Goal: Task Accomplishment & Management: Manage account settings

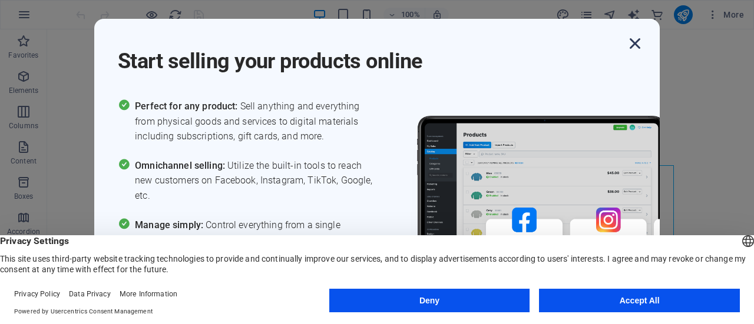
click at [643, 42] on icon "button" at bounding box center [634, 43] width 21 height 21
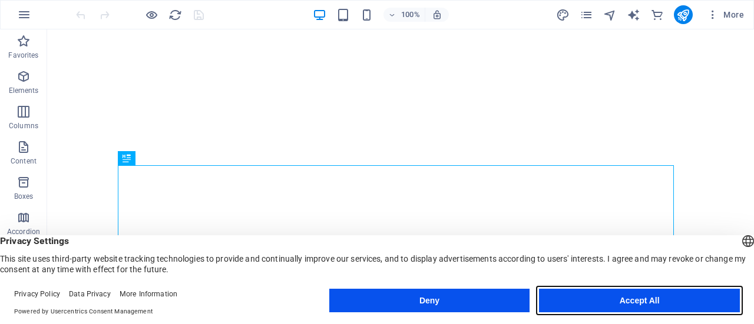
click at [605, 290] on button "Accept All" at bounding box center [639, 301] width 201 height 24
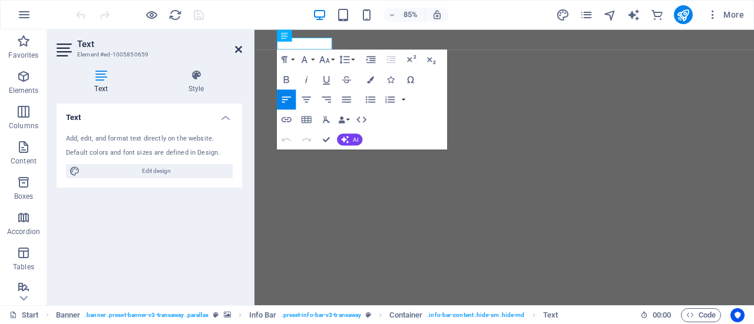
click at [237, 45] on icon at bounding box center [238, 49] width 7 height 9
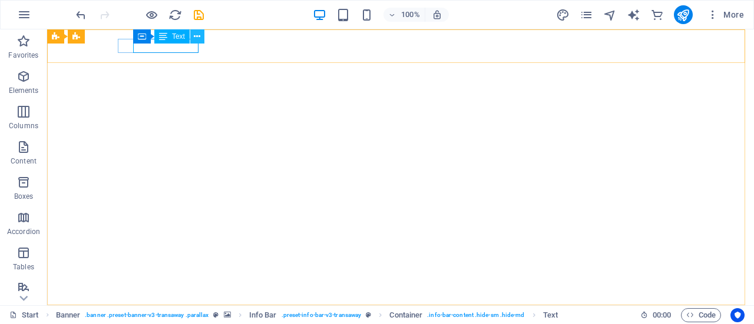
click at [192, 37] on button at bounding box center [197, 36] width 14 height 14
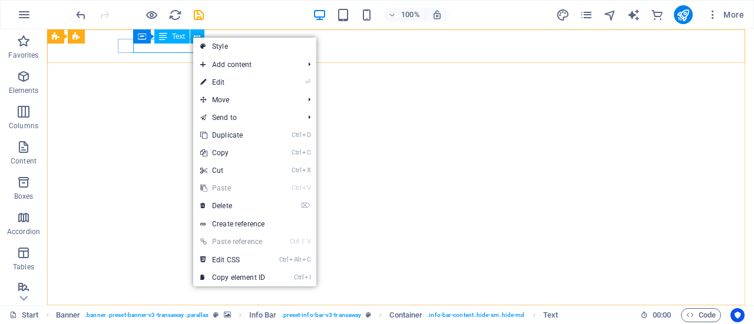
click at [179, 38] on span "Text" at bounding box center [178, 36] width 13 height 7
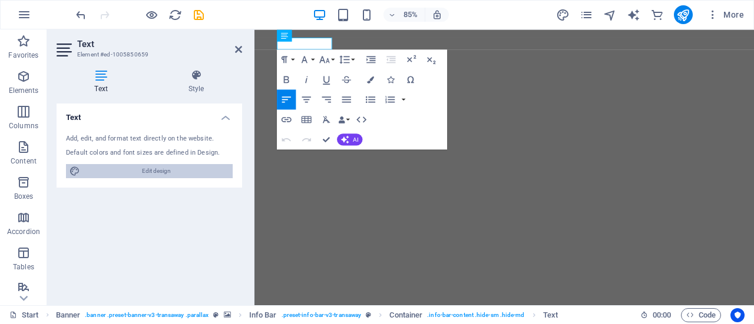
click at [138, 169] on span "Edit design" at bounding box center [156, 171] width 145 height 14
select select "px"
select select "400"
select select "px"
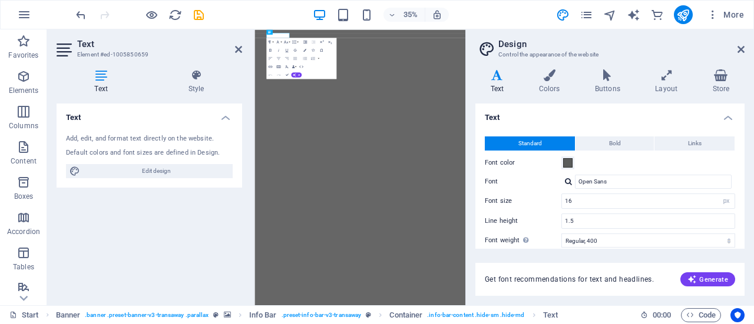
click at [500, 80] on icon at bounding box center [497, 75] width 44 height 12
click at [738, 52] on icon at bounding box center [740, 49] width 7 height 9
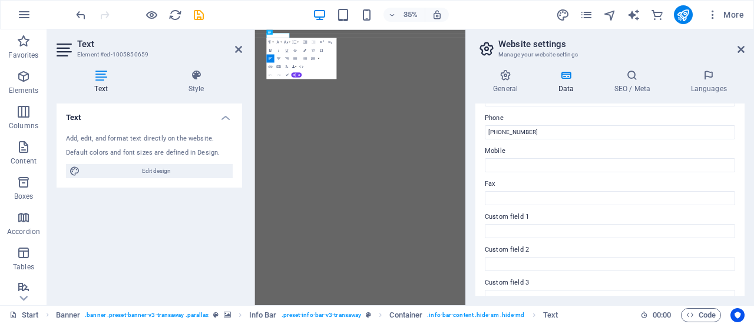
scroll to position [252, 0]
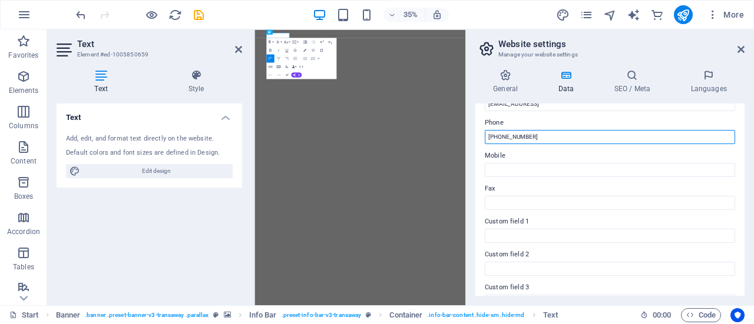
click at [532, 143] on input "[PHONE_NUMBER]" at bounding box center [610, 137] width 250 height 14
click at [510, 138] on input "+51 961765312" at bounding box center [610, 137] width 250 height 14
click at [503, 137] on input "+51 961765312" at bounding box center [610, 137] width 250 height 14
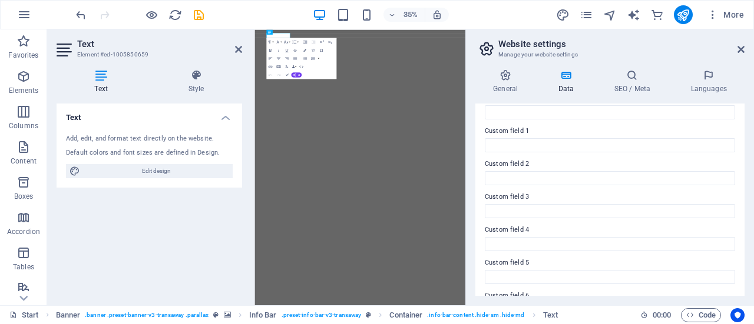
scroll to position [373, 0]
type input "+51 9 61765312"
click at [217, 259] on div "Text Add, edit, and format text directly on the website. Default colors and fon…" at bounding box center [150, 200] width 186 height 193
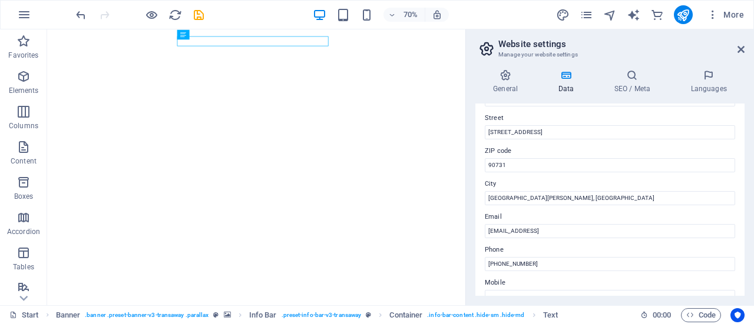
scroll to position [130, 0]
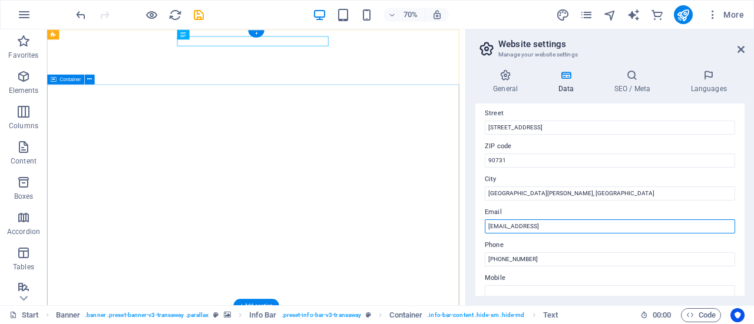
drag, startPoint x: 678, startPoint y: 254, endPoint x: 587, endPoint y: 327, distance: 117.4
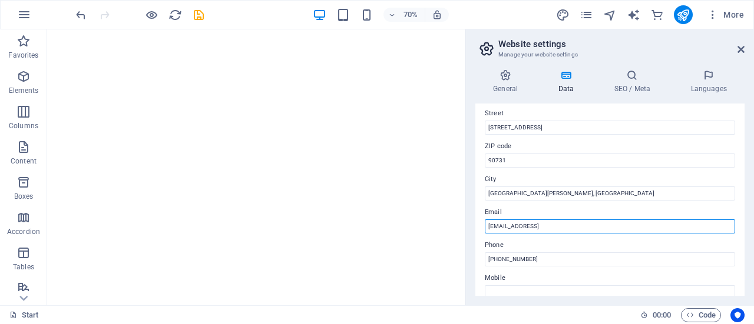
click at [615, 223] on input "[EMAIL_ADDRESS]" at bounding box center [610, 227] width 250 height 14
type input "comercial@netcargolog.com"
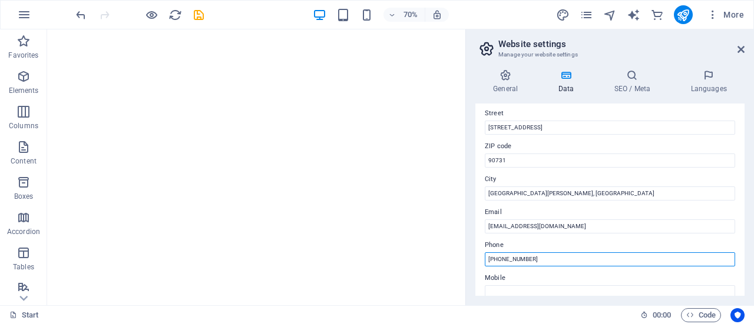
click at [499, 262] on input "+51 9 61765312" at bounding box center [610, 260] width 250 height 14
type input "+51 961765312"
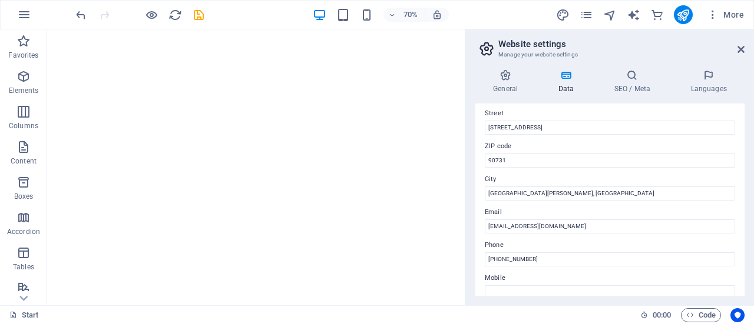
drag, startPoint x: 740, startPoint y: 198, endPoint x: 741, endPoint y: 187, distance: 10.6
click at [741, 187] on div "Contact data for this website. This can be used everywhere on the website and w…" at bounding box center [609, 200] width 269 height 193
drag, startPoint x: 741, startPoint y: 176, endPoint x: 743, endPoint y: 157, distance: 19.0
click at [743, 157] on div "Contact data for this website. This can be used everywhere on the website and w…" at bounding box center [609, 200] width 269 height 193
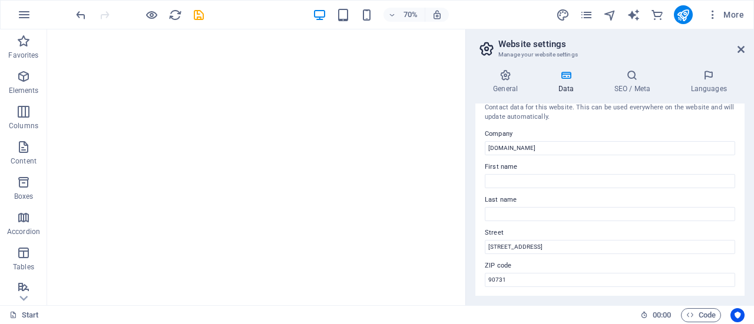
scroll to position [14, 0]
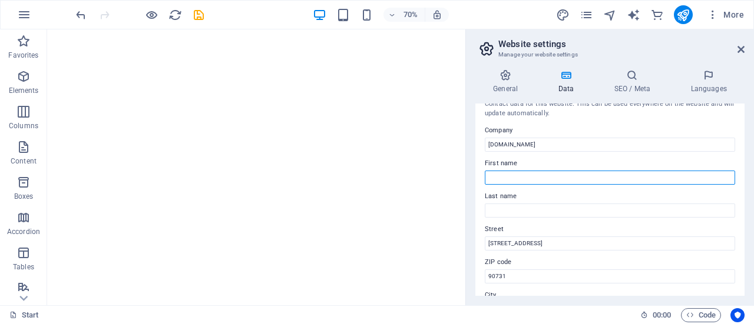
click at [531, 181] on input "First name" at bounding box center [610, 178] width 250 height 14
type input "NET CARGO LOGISTICS PERU"
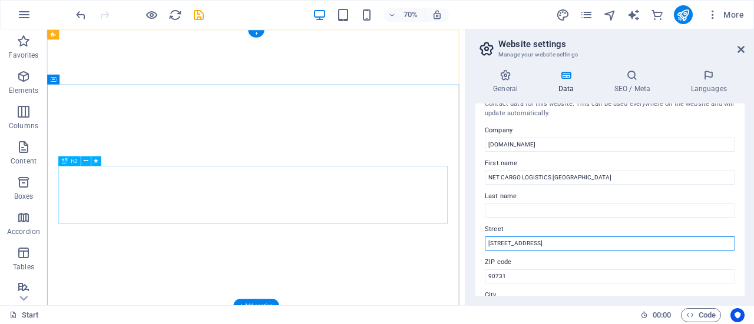
drag, startPoint x: 621, startPoint y: 270, endPoint x: 515, endPoint y: 290, distance: 107.9
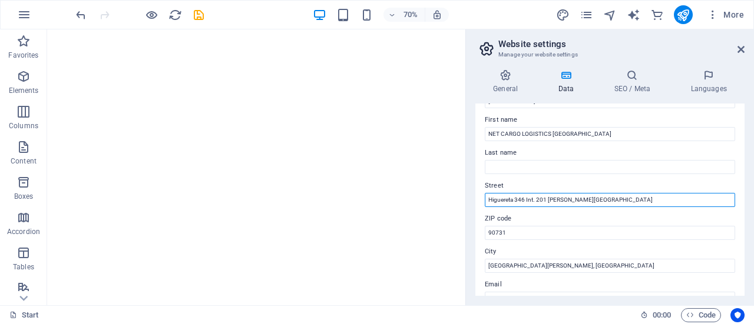
scroll to position [108, 0]
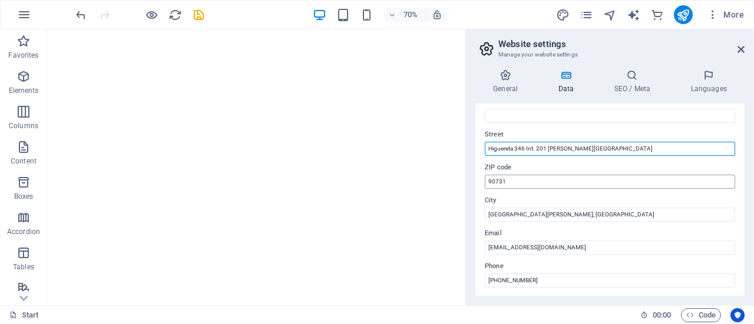
type input "Higuereta 346 Int. 201 Santiago de Surco"
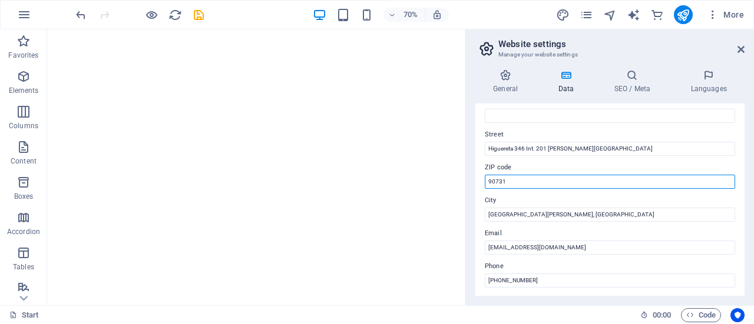
drag, startPoint x: 491, startPoint y: 179, endPoint x: 477, endPoint y: 179, distance: 14.1
click at [477, 179] on div "Contact data for this website. This can be used everywhere on the website and w…" at bounding box center [609, 200] width 269 height 193
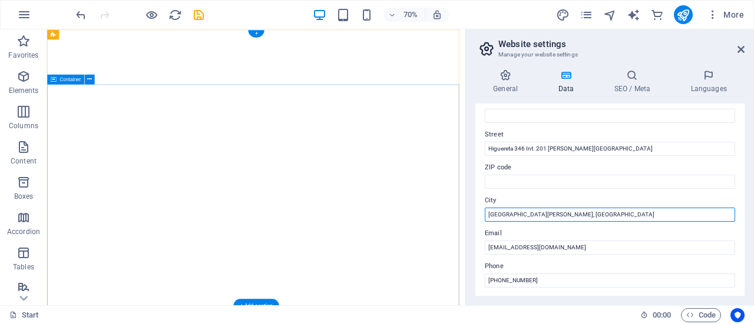
drag, startPoint x: 587, startPoint y: 246, endPoint x: 626, endPoint y: 292, distance: 60.2
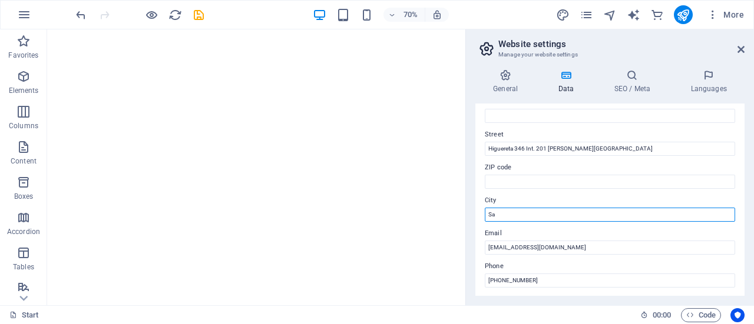
type input "S"
type input "Lima"
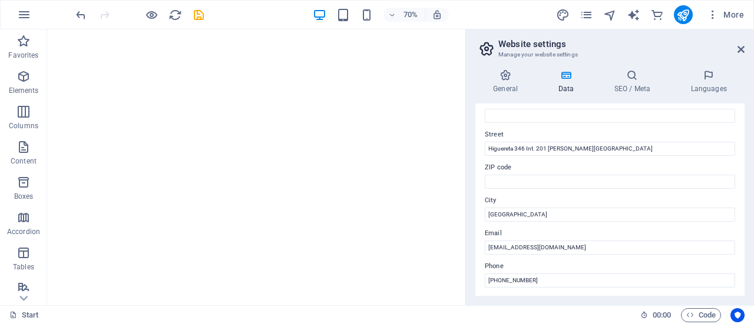
click at [502, 306] on div "Start 00 : 00 Code" at bounding box center [377, 315] width 754 height 19
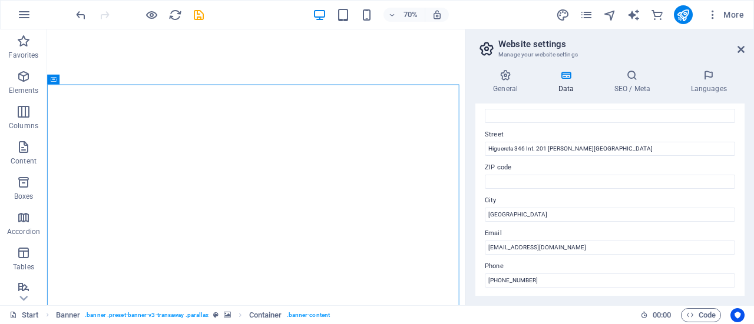
click at [471, 193] on div "General Data SEO / Meta Languages Website name netcargolog.com Logo Drag files …" at bounding box center [610, 183] width 288 height 246
drag, startPoint x: 741, startPoint y: 179, endPoint x: 747, endPoint y: 235, distance: 56.2
click at [747, 235] on div "General Data SEO / Meta Languages Website name netcargolog.com Logo Drag files …" at bounding box center [610, 183] width 288 height 246
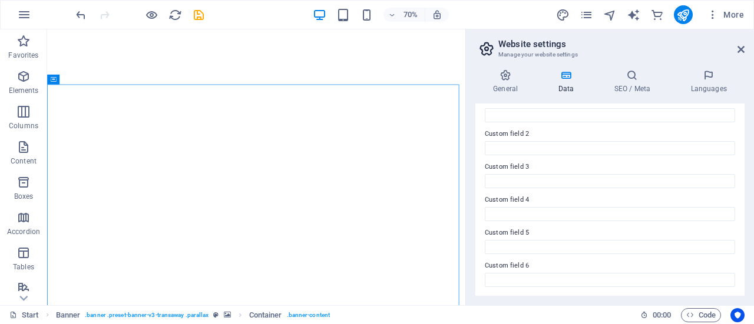
scroll to position [0, 0]
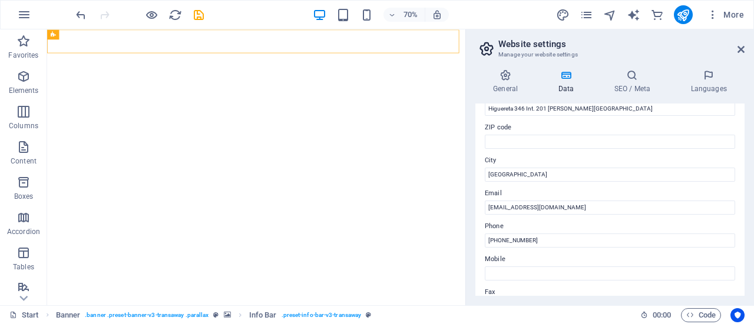
scroll to position [151, 0]
click at [511, 83] on h4 "General" at bounding box center [507, 81] width 65 height 25
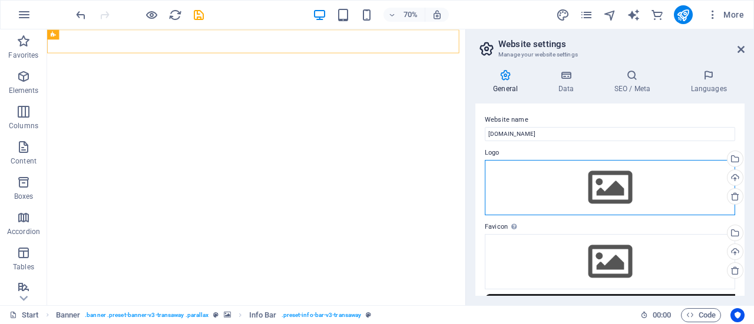
click at [594, 189] on div "Drag files here, click to choose files or select files from Files or our free s…" at bounding box center [610, 187] width 250 height 55
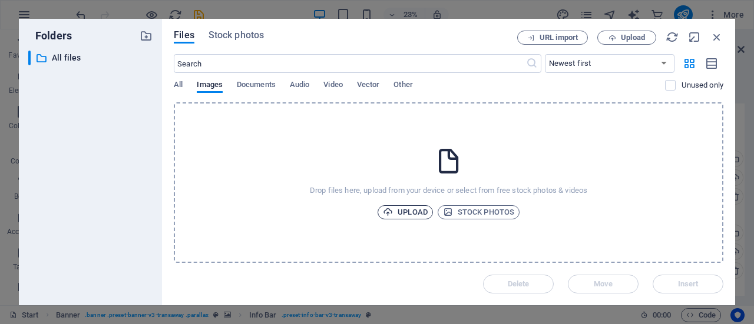
click at [399, 215] on span "Upload" at bounding box center [405, 213] width 45 height 14
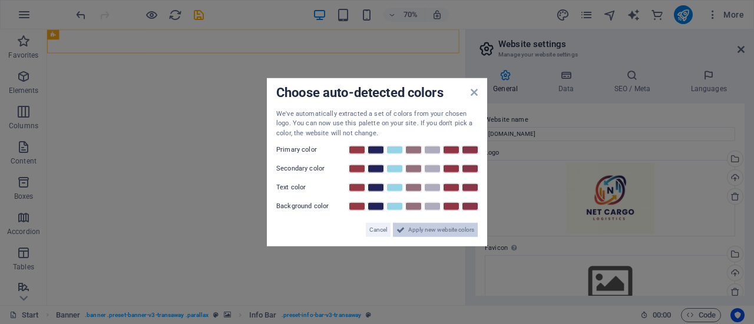
click at [401, 233] on icon at bounding box center [400, 230] width 8 height 14
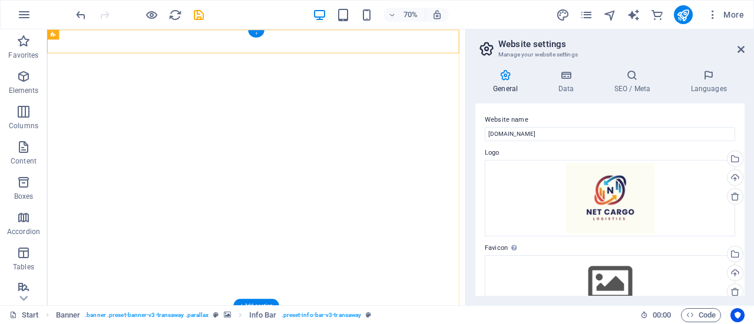
click at [257, 33] on div "+" at bounding box center [256, 34] width 16 height 8
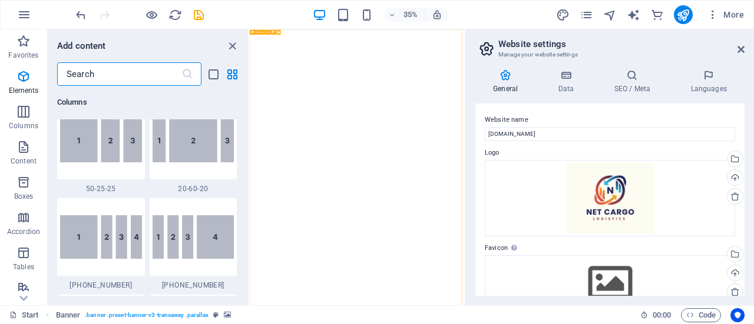
scroll to position [2061, 0]
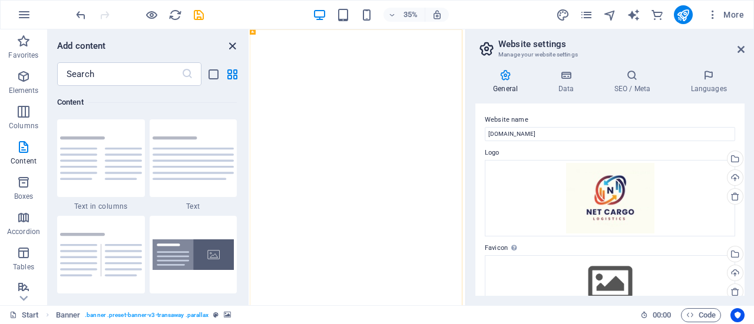
click at [230, 44] on icon "close panel" at bounding box center [233, 46] width 14 height 14
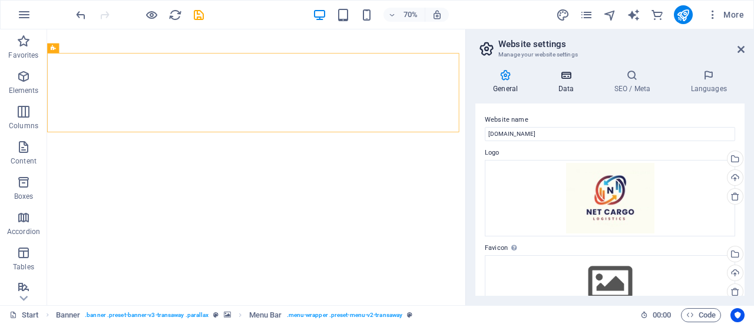
click at [568, 83] on h4 "Data" at bounding box center [568, 81] width 56 height 25
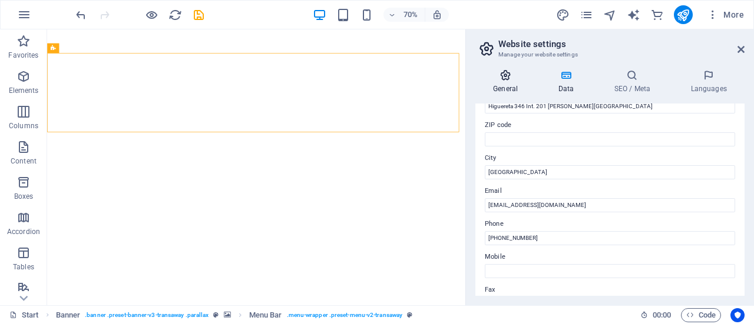
click at [500, 78] on icon at bounding box center [505, 75] width 60 height 12
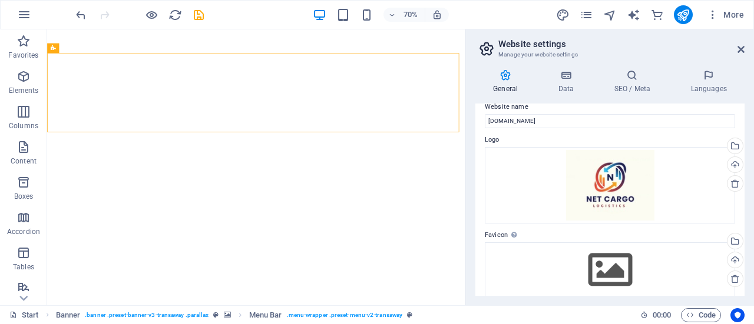
scroll to position [0, 0]
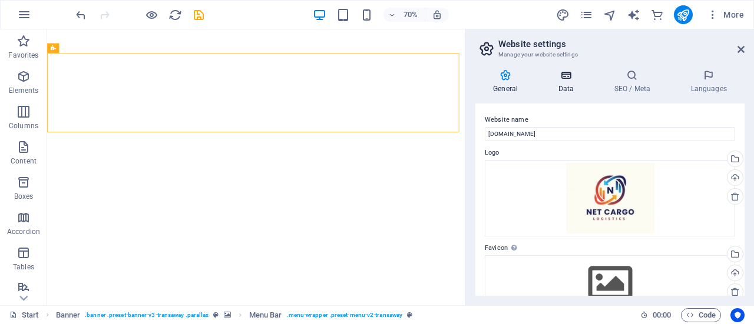
click at [559, 87] on h4 "Data" at bounding box center [568, 81] width 56 height 25
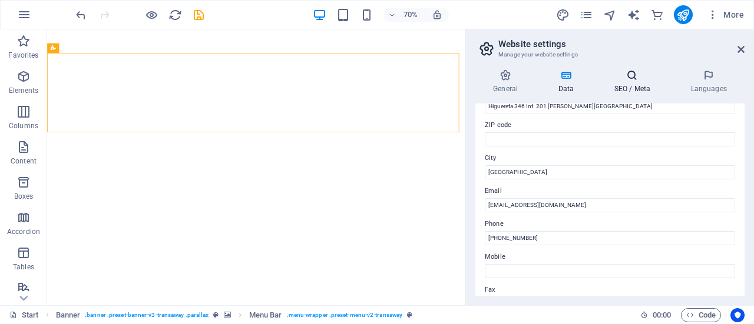
click at [653, 91] on h4 "SEO / Meta" at bounding box center [634, 81] width 77 height 25
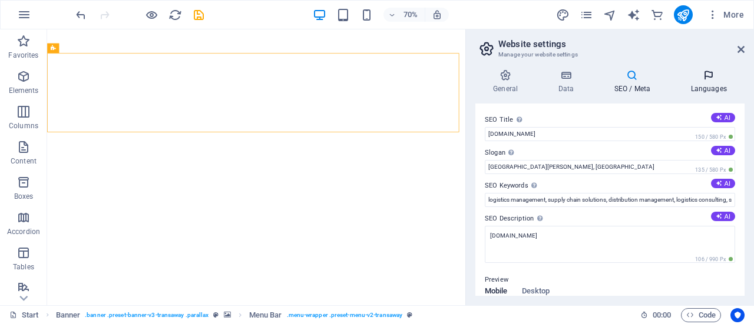
click at [718, 82] on h4 "Languages" at bounding box center [709, 81] width 72 height 25
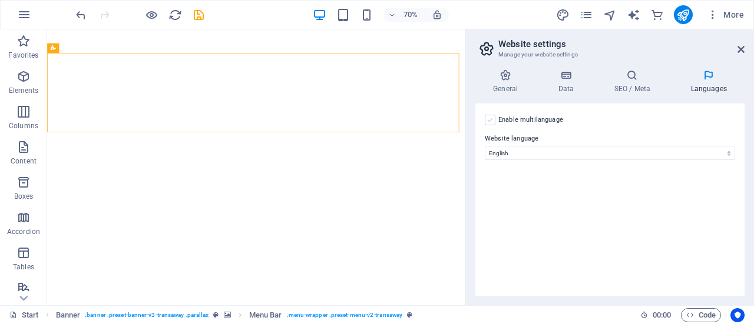
click at [492, 115] on label at bounding box center [490, 120] width 11 height 11
click at [0, 0] on input "Enable multilanguage To disable multilanguage delete all languages until only o…" at bounding box center [0, 0] width 0 height 0
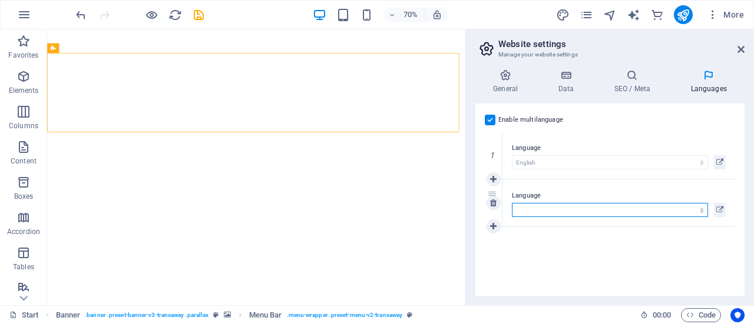
click at [567, 204] on select "Abkhazian Afar Afrikaans Akan Albanian Amharic Arabic Aragonese Armenian Assame…" at bounding box center [610, 210] width 196 height 14
select select "148"
click at [512, 203] on select "Abkhazian Afar Afrikaans Akan Albanian Amharic Arabic Aragonese Armenian Assame…" at bounding box center [610, 210] width 196 height 14
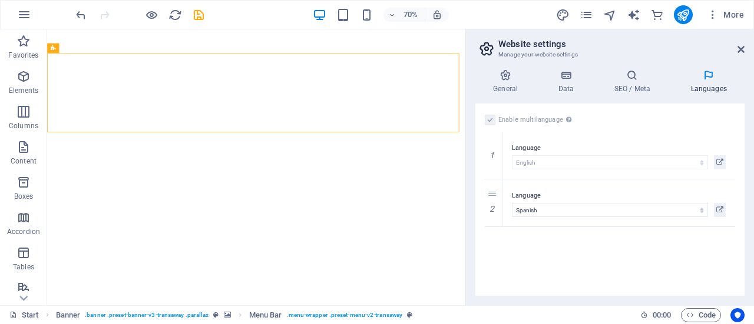
click at [561, 241] on div "Enable multilanguage To disable multilanguage delete all languages until only o…" at bounding box center [609, 200] width 269 height 193
click at [634, 77] on icon at bounding box center [632, 75] width 72 height 12
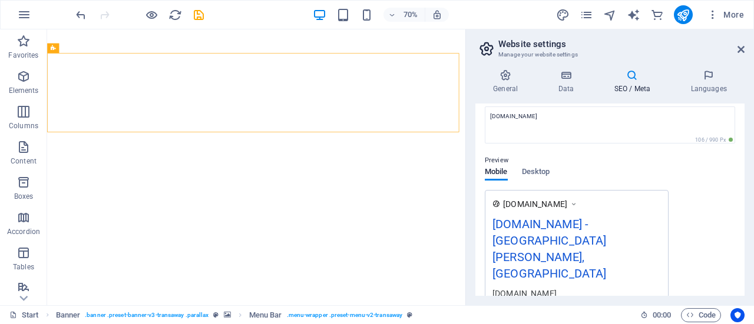
scroll to position [143, 0]
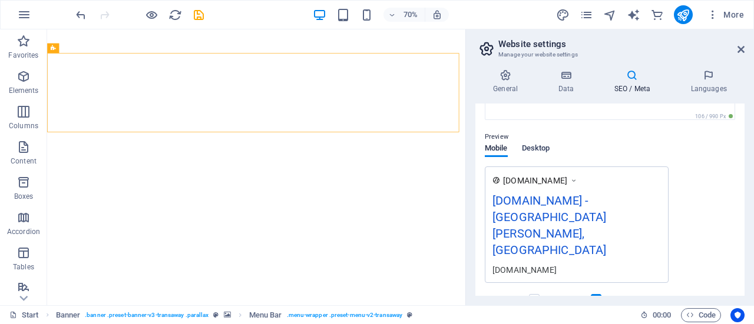
click at [550, 145] on span "Desktop" at bounding box center [536, 149] width 28 height 16
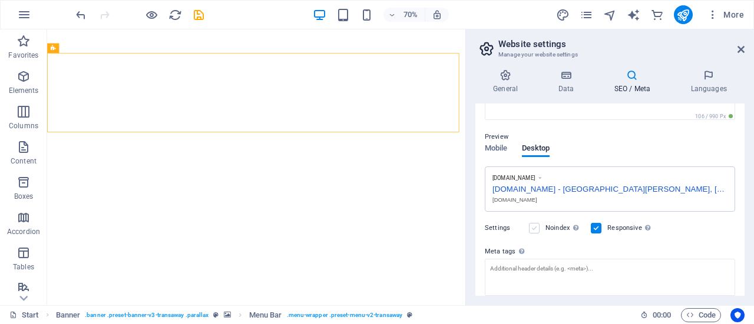
click at [536, 230] on label at bounding box center [534, 228] width 11 height 11
click at [0, 0] on input "Noindex Instruct search engines to exclude this website from search results." at bounding box center [0, 0] width 0 height 0
click at [530, 223] on label at bounding box center [534, 228] width 11 height 11
click at [0, 0] on input "Noindex Instruct search engines to exclude this website from search results." at bounding box center [0, 0] width 0 height 0
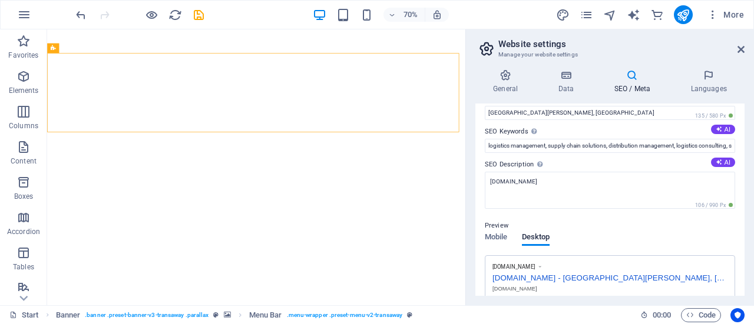
scroll to position [0, 0]
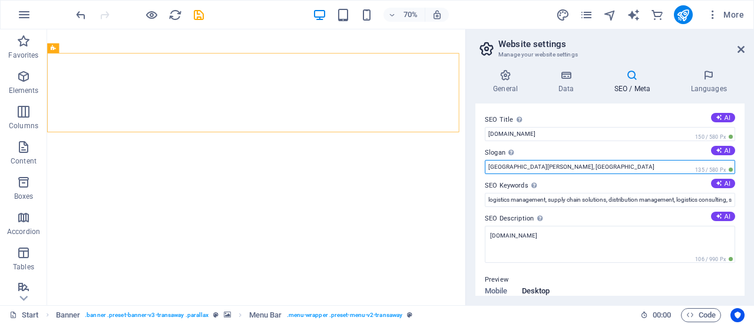
click at [542, 164] on input "[GEOGRAPHIC_DATA][PERSON_NAME], [GEOGRAPHIC_DATA]" at bounding box center [610, 167] width 250 height 14
type input "S"
click at [498, 165] on input "Tu Proveedor Global confiable" at bounding box center [610, 167] width 250 height 14
type input "Tu proveedor global confiable"
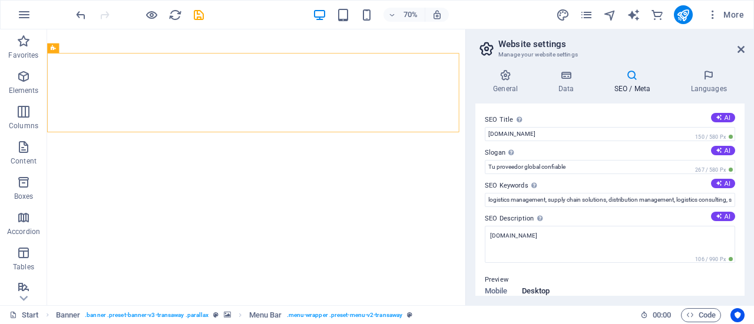
click at [642, 97] on div "General Data SEO / Meta Languages Website name netcargolog.com Logo Drag files …" at bounding box center [609, 182] width 269 height 227
click at [628, 87] on h4 "SEO / Meta" at bounding box center [634, 81] width 77 height 25
click at [585, 79] on icon at bounding box center [565, 75] width 51 height 12
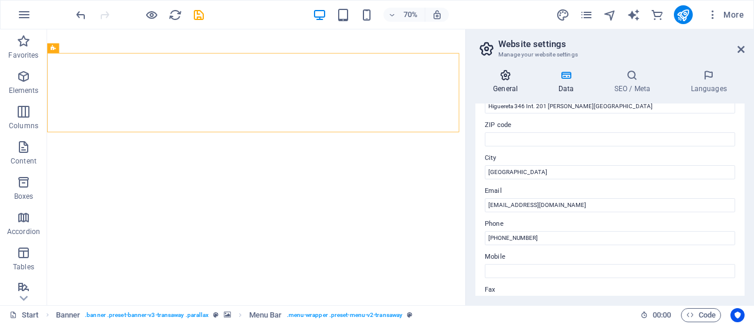
click at [504, 89] on h4 "General" at bounding box center [507, 81] width 65 height 25
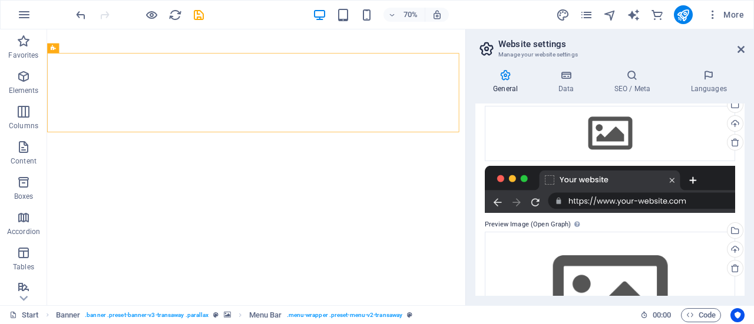
scroll to position [210, 0]
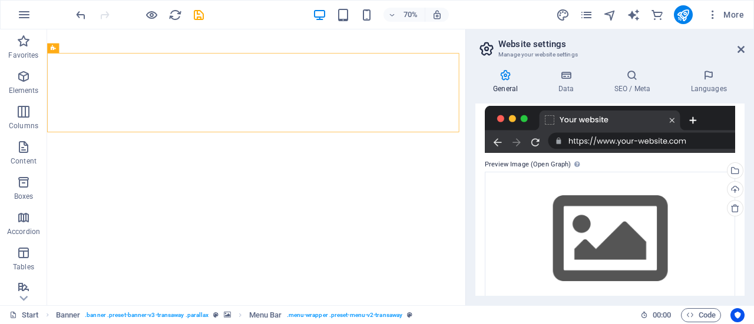
drag, startPoint x: 741, startPoint y: 226, endPoint x: 748, endPoint y: 274, distance: 48.7
click at [748, 274] on div "General Data SEO / Meta Languages Website name netcargolog.com Logo Drag files …" at bounding box center [610, 183] width 288 height 246
drag, startPoint x: 744, startPoint y: 226, endPoint x: 745, endPoint y: 198, distance: 27.7
click at [745, 198] on div "General Data SEO / Meta Languages Website name netcargolog.com Logo Drag files …" at bounding box center [610, 183] width 288 height 246
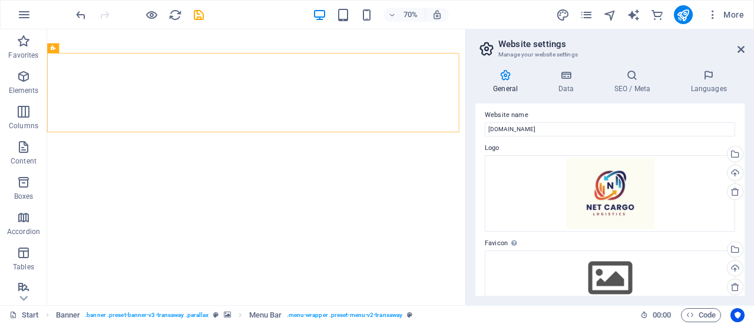
scroll to position [0, 0]
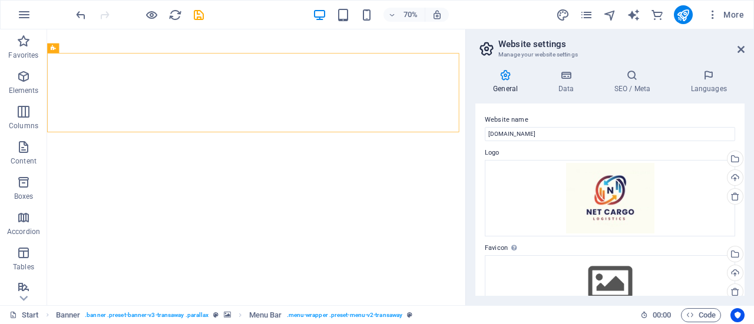
click at [468, 70] on div "General Data SEO / Meta Languages Website name netcargolog.com Logo Drag files …" at bounding box center [610, 183] width 288 height 246
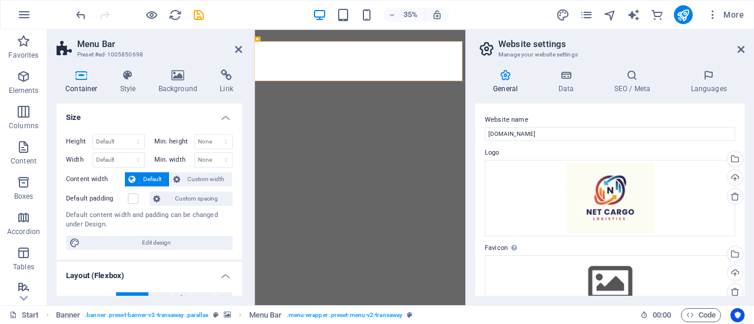
click at [237, 42] on h2 "Menu Bar" at bounding box center [159, 44] width 165 height 11
click at [237, 47] on icon at bounding box center [238, 49] width 7 height 9
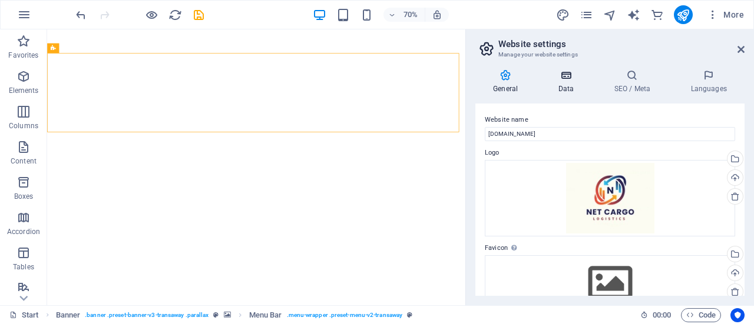
click at [569, 85] on h4 "Data" at bounding box center [568, 81] width 56 height 25
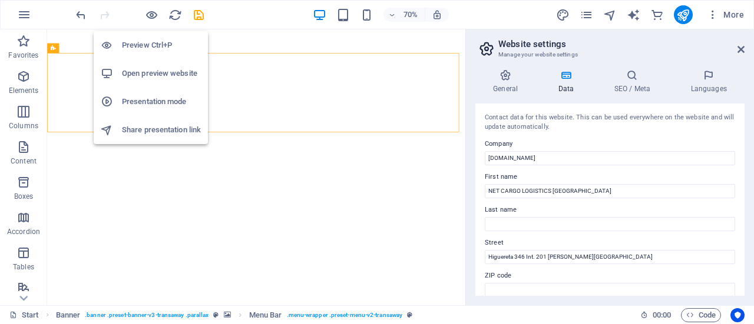
click at [148, 76] on h6 "Open preview website" at bounding box center [161, 74] width 79 height 14
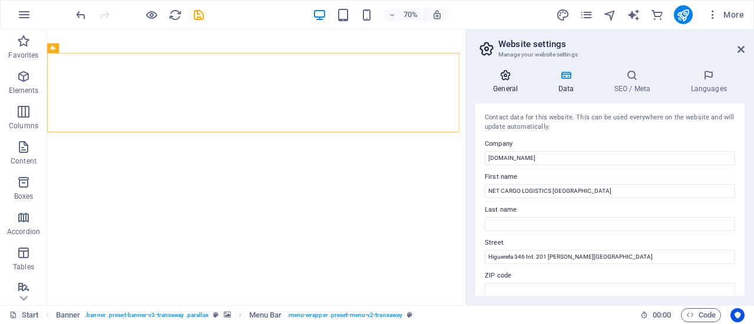
click at [509, 85] on h4 "General" at bounding box center [507, 81] width 65 height 25
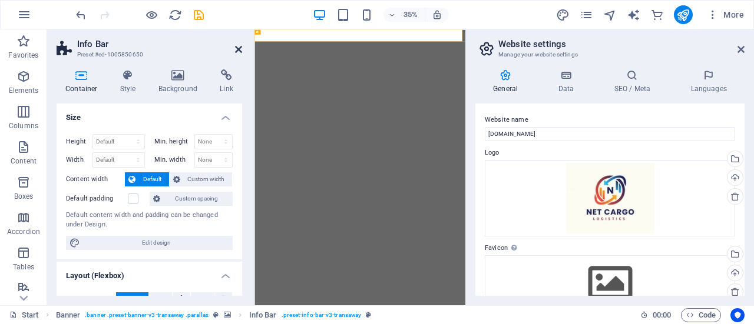
click at [239, 47] on icon at bounding box center [238, 49] width 7 height 9
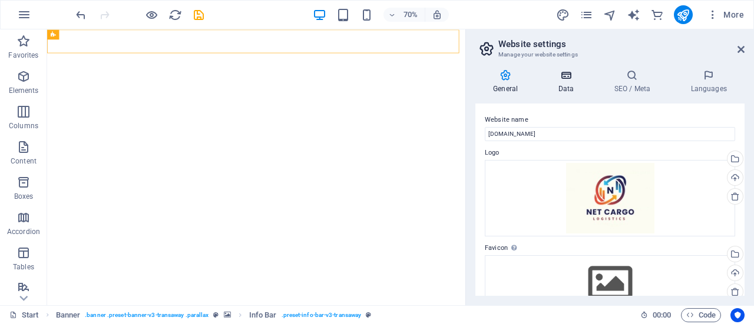
click at [562, 81] on icon at bounding box center [565, 75] width 51 height 12
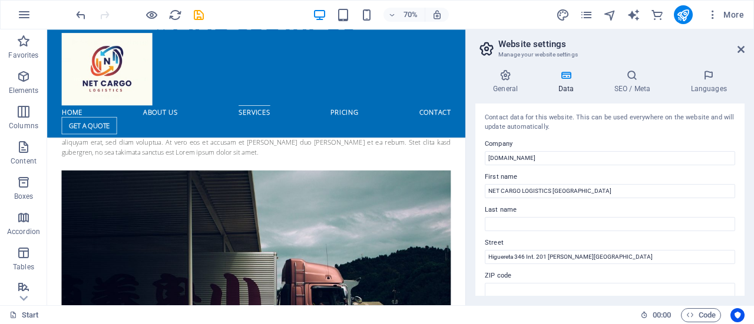
scroll to position [5261, 0]
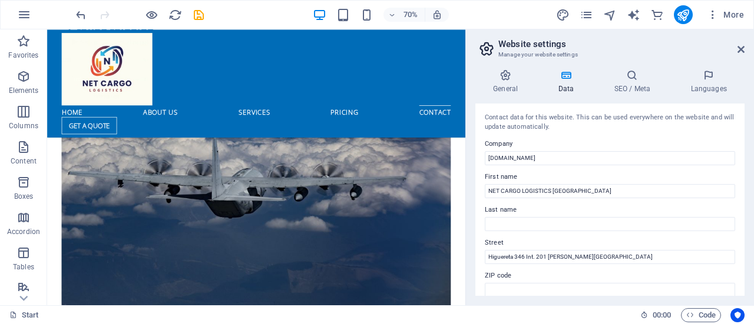
drag, startPoint x: 741, startPoint y: 151, endPoint x: 748, endPoint y: 253, distance: 102.1
click at [748, 256] on div "General Data SEO / Meta Languages Website name netcargolog.com Logo Drag files …" at bounding box center [610, 183] width 288 height 246
drag, startPoint x: 741, startPoint y: 161, endPoint x: 741, endPoint y: 191, distance: 30.0
click at [741, 191] on div "Contact data for this website. This can be used everywhere on the website and w…" at bounding box center [609, 200] width 269 height 193
click at [741, 220] on div "Contact data for this website. This can be used everywhere on the website and w…" at bounding box center [609, 200] width 269 height 193
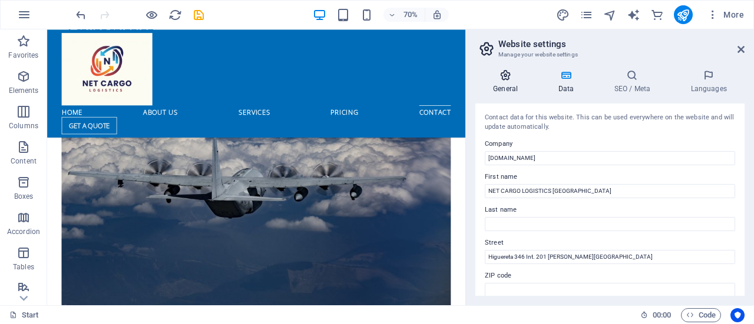
click at [502, 79] on icon at bounding box center [505, 75] width 60 height 12
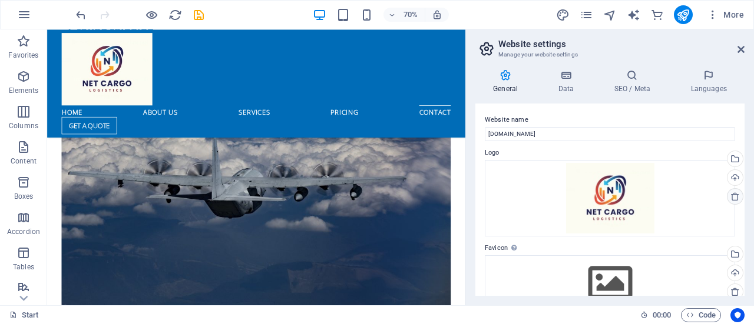
click at [730, 197] on icon at bounding box center [734, 196] width 9 height 9
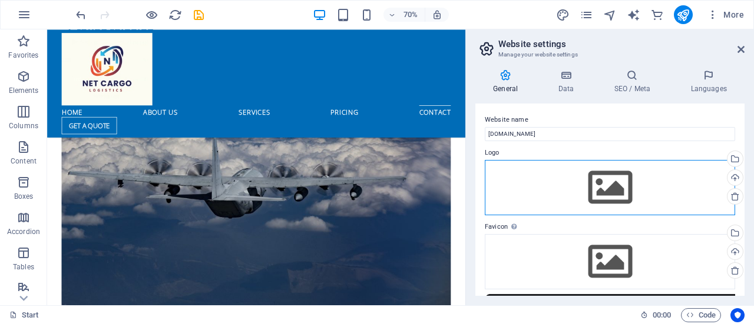
click at [594, 187] on div "Drag files here, click to choose files or select files from Files or our free s…" at bounding box center [610, 187] width 250 height 55
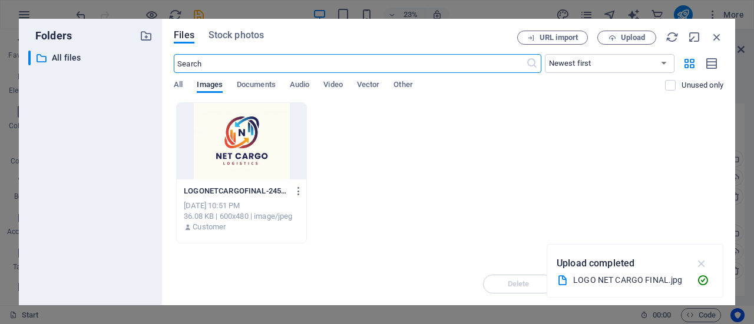
click at [702, 262] on icon "button" at bounding box center [702, 263] width 14 height 13
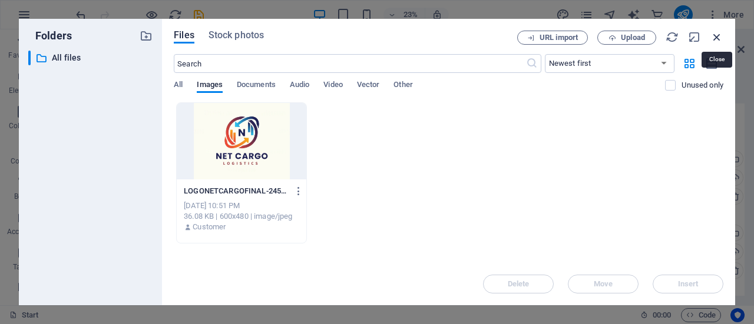
click at [717, 31] on icon "button" at bounding box center [716, 37] width 13 height 13
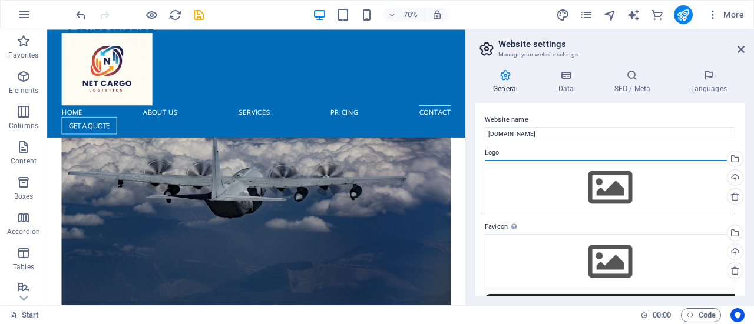
click at [618, 187] on div "Drag files here, click to choose files or select files from Files or our free s…" at bounding box center [610, 187] width 250 height 55
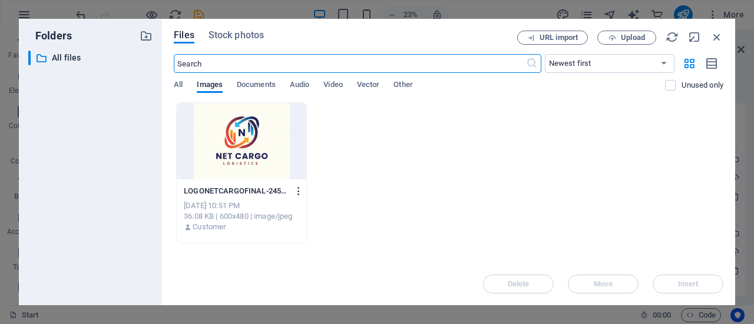
click at [302, 188] on icon "button" at bounding box center [298, 191] width 11 height 11
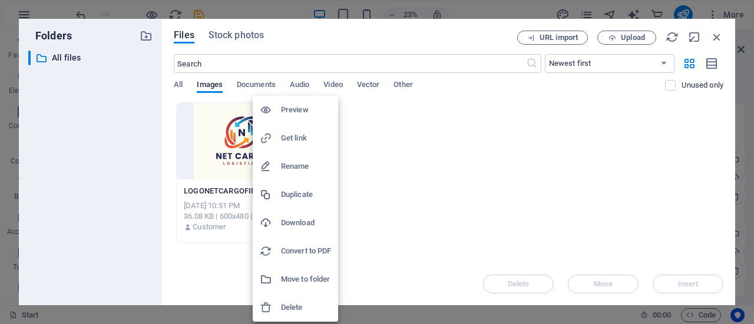
click at [298, 307] on h6 "Delete" at bounding box center [306, 308] width 50 height 14
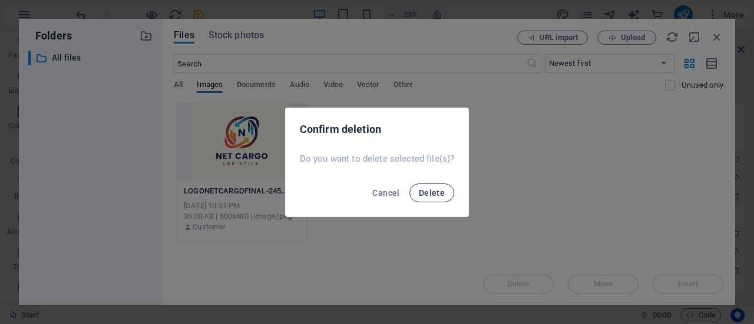
click at [435, 187] on button "Delete" at bounding box center [431, 193] width 45 height 19
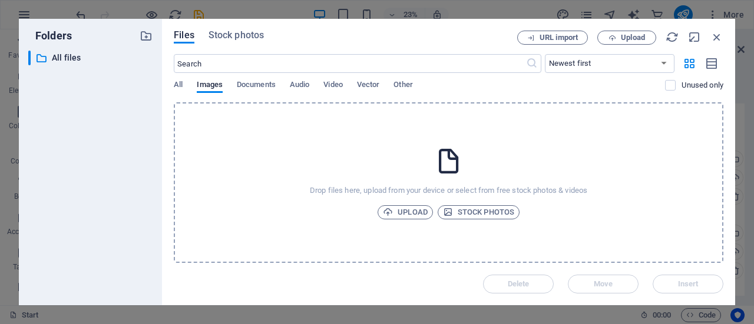
click at [451, 161] on icon at bounding box center [448, 161] width 29 height 29
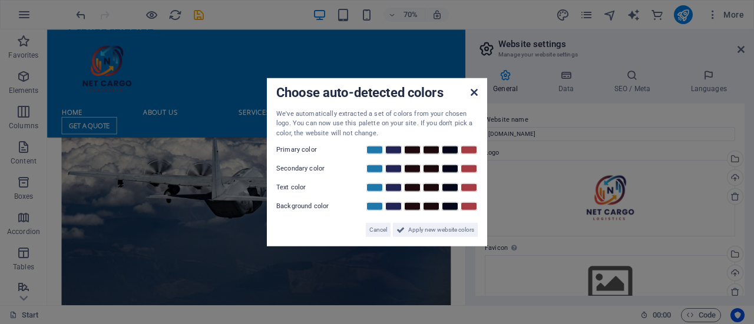
click at [473, 92] on icon at bounding box center [474, 91] width 7 height 9
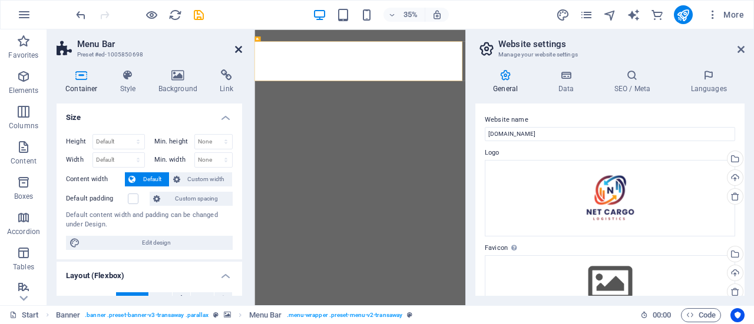
click at [239, 48] on icon at bounding box center [238, 49] width 7 height 9
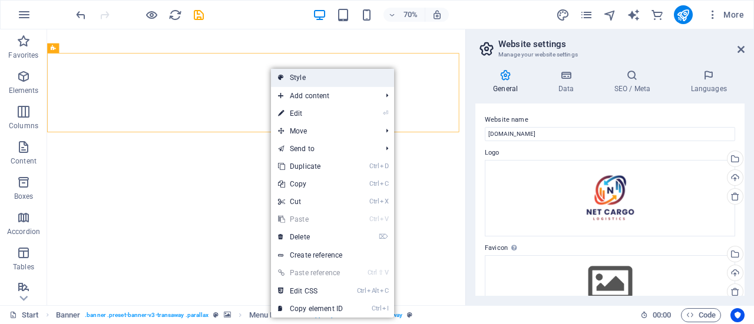
click at [322, 77] on link "Style" at bounding box center [332, 78] width 123 height 18
select select "rem"
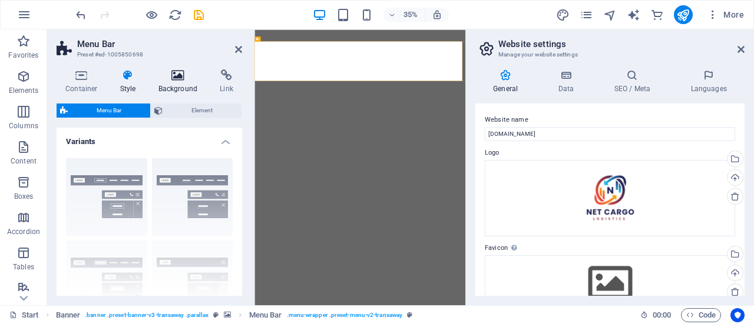
click at [191, 88] on h4 "Background" at bounding box center [181, 81] width 62 height 25
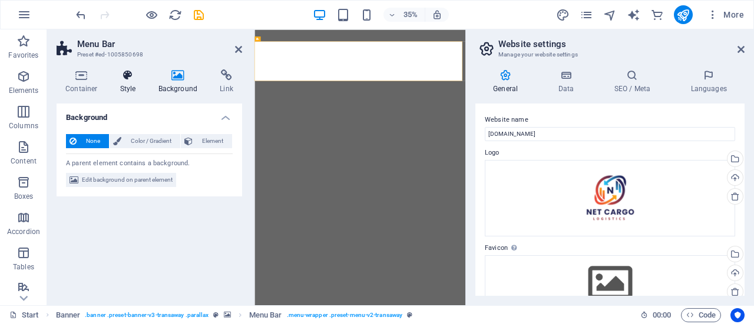
click at [120, 89] on h4 "Style" at bounding box center [130, 81] width 38 height 25
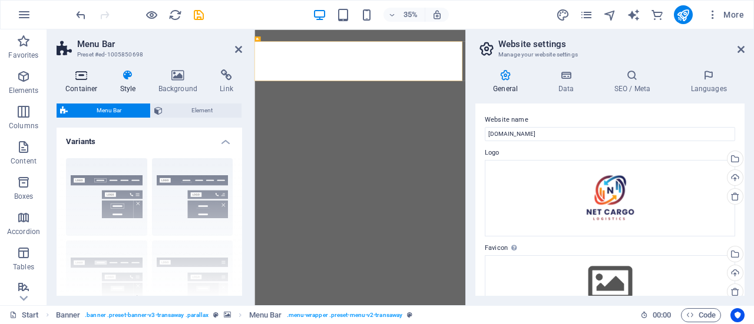
click at [81, 84] on h4 "Container" at bounding box center [84, 81] width 55 height 25
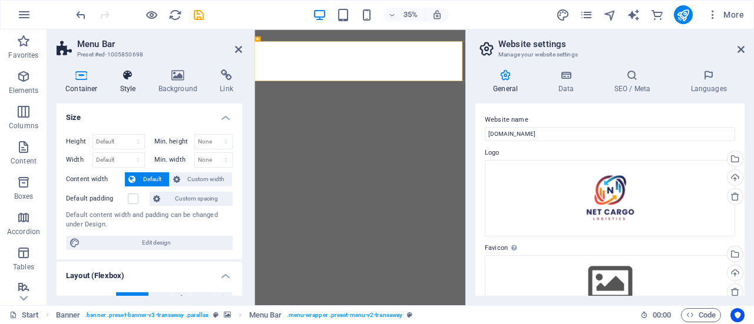
click at [127, 84] on h4 "Style" at bounding box center [130, 81] width 38 height 25
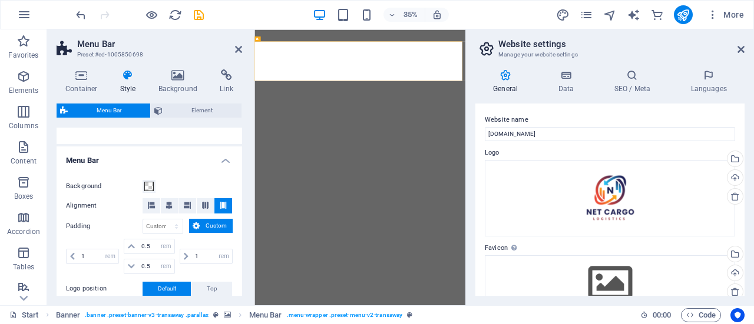
scroll to position [183, 0]
click at [234, 45] on h2 "Menu Bar" at bounding box center [159, 44] width 165 height 11
click at [238, 48] on icon at bounding box center [238, 49] width 7 height 9
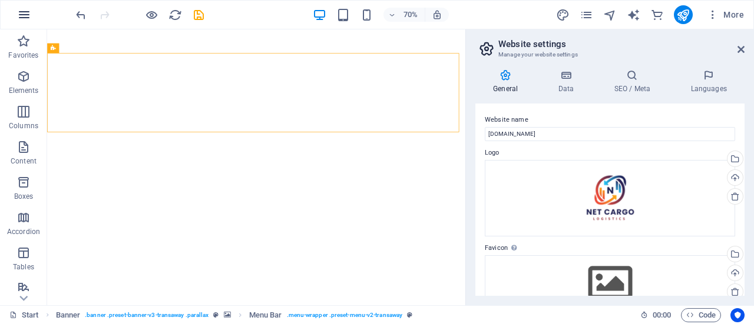
click at [27, 5] on button "button" at bounding box center [24, 15] width 28 height 28
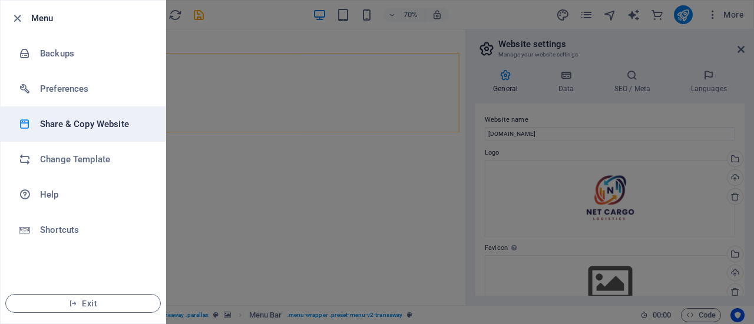
click at [53, 127] on h6 "Share & Copy Website" at bounding box center [94, 124] width 109 height 14
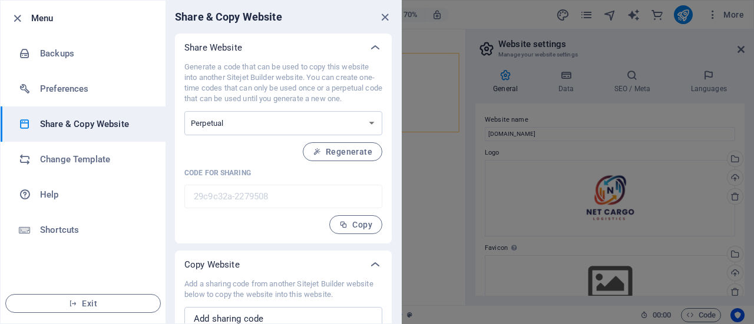
drag, startPoint x: 403, startPoint y: 96, endPoint x: 404, endPoint y: 153, distance: 56.5
click at [404, 153] on div "Menu Backups Preferences Share & Copy Website Change Template Help Shortcuts Ex…" at bounding box center [377, 162] width 754 height 324
click at [398, 165] on div "Share Website Generate a code that can be used to copy this website into anothe…" at bounding box center [283, 200] width 236 height 333
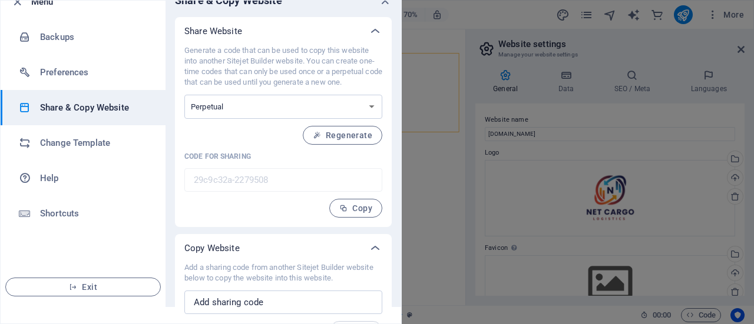
scroll to position [42, 0]
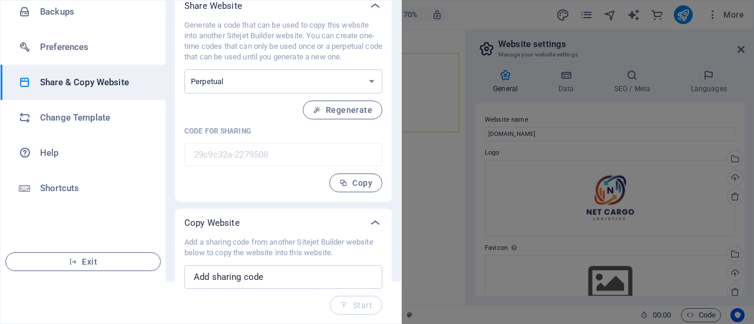
click at [471, 19] on div at bounding box center [377, 162] width 754 height 324
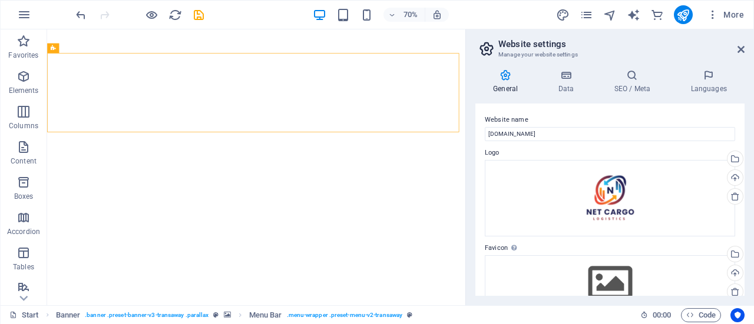
scroll to position [0, 0]
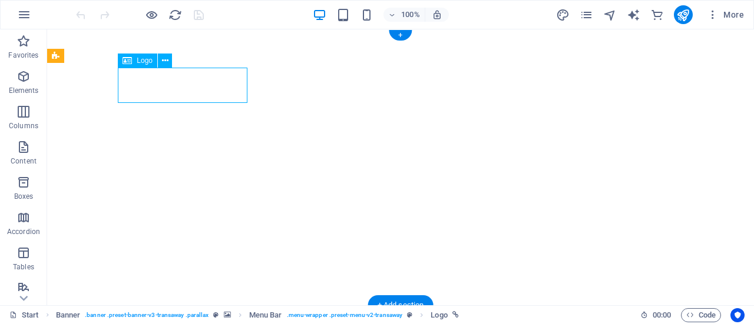
select select "px"
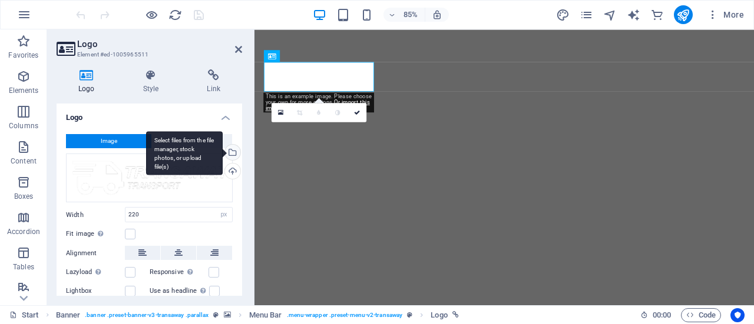
click at [231, 155] on div "Select files from the file manager, stock photos, or upload file(s)" at bounding box center [232, 154] width 18 height 18
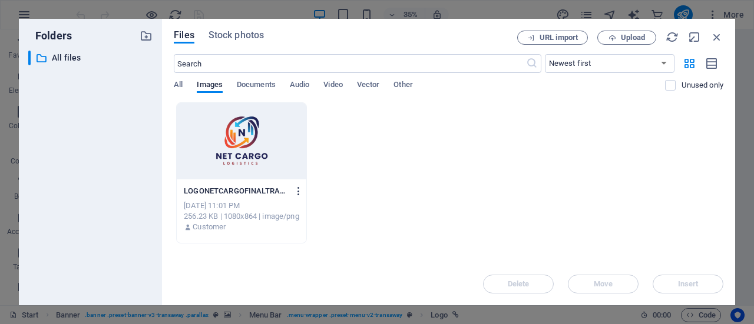
click at [294, 188] on icon "button" at bounding box center [298, 191] width 11 height 11
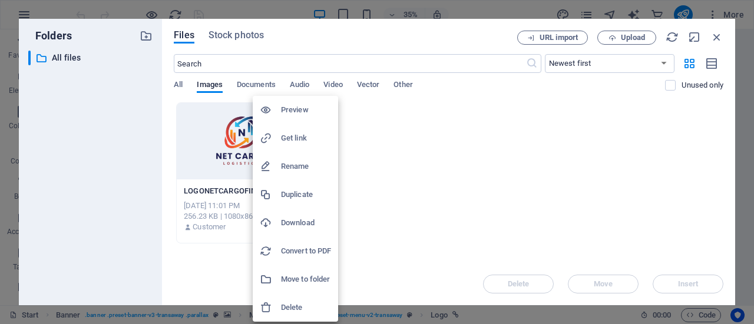
click at [305, 315] on li "Delete" at bounding box center [295, 308] width 85 height 28
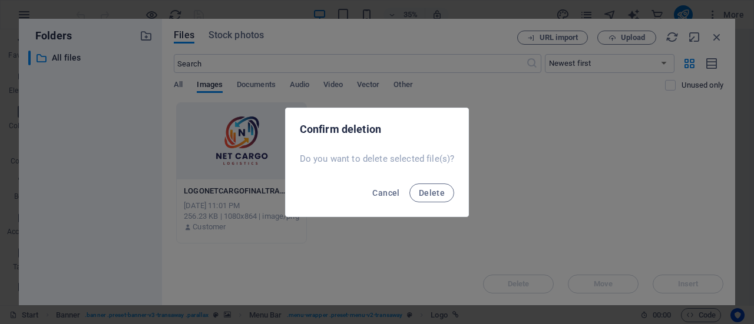
click at [305, 315] on div "Confirm deletion Do you want to delete selected file(s)? Cancel Delete" at bounding box center [377, 162] width 754 height 324
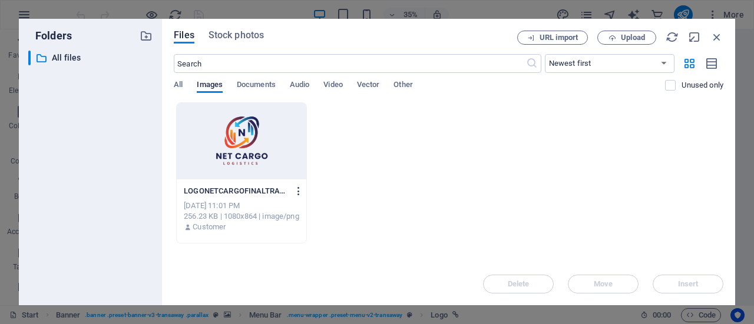
click at [300, 192] on icon "button" at bounding box center [298, 191] width 11 height 11
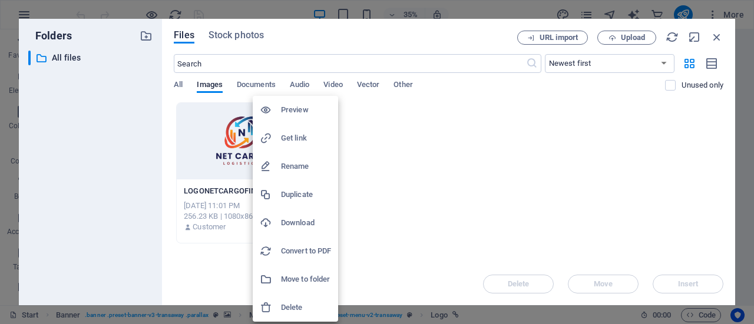
click at [296, 304] on h6 "Delete" at bounding box center [306, 308] width 50 height 14
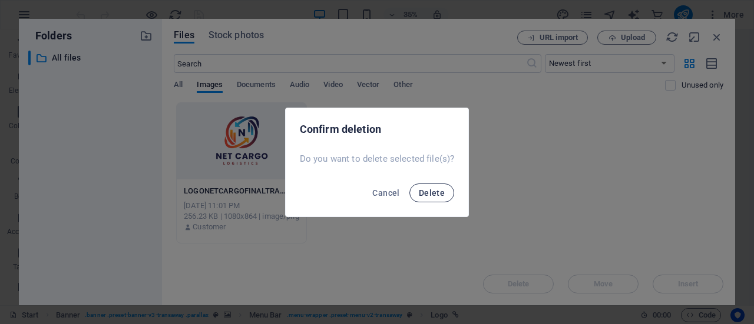
click at [426, 191] on span "Delete" at bounding box center [432, 192] width 26 height 9
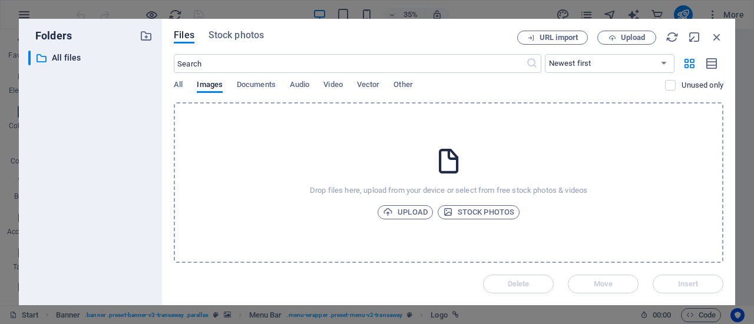
click at [456, 168] on icon at bounding box center [448, 161] width 29 height 29
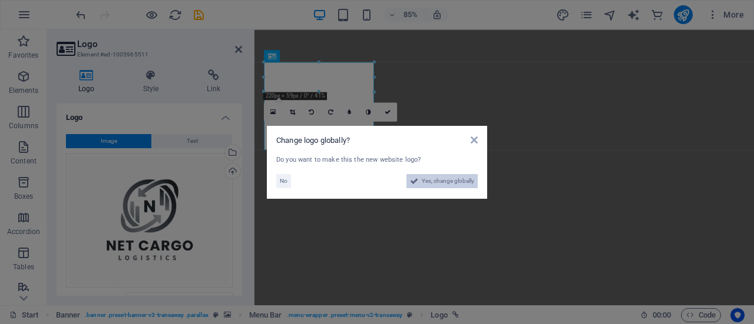
click at [449, 183] on span "Yes, change globally" at bounding box center [448, 181] width 52 height 14
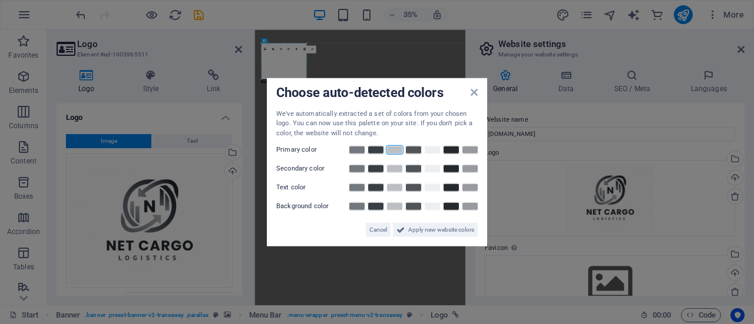
click at [399, 150] on link at bounding box center [395, 149] width 18 height 9
click at [419, 231] on span "Apply new website colors" at bounding box center [441, 230] width 66 height 14
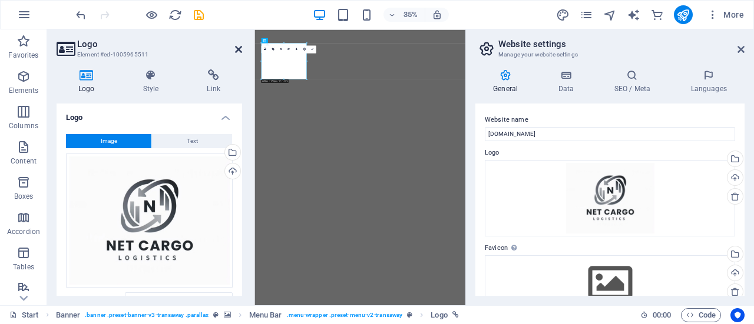
click at [240, 47] on icon at bounding box center [238, 49] width 7 height 9
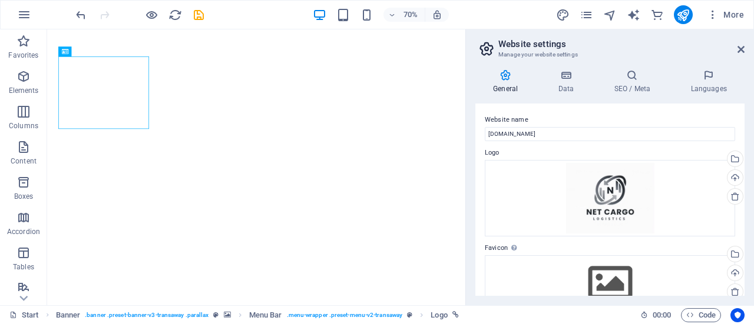
click at [473, 175] on div "General Data SEO / Meta Languages Website name [DOMAIN_NAME] Logo Drag files he…" at bounding box center [610, 183] width 288 height 246
select select "px"
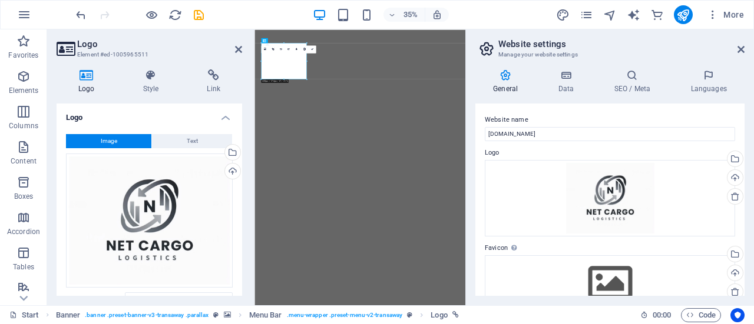
drag, startPoint x: 242, startPoint y: 201, endPoint x: 242, endPoint y: 211, distance: 10.0
click at [242, 211] on div "Logo Style Link Logo Image Text Drag files here, click to choose files or selec…" at bounding box center [149, 183] width 204 height 246
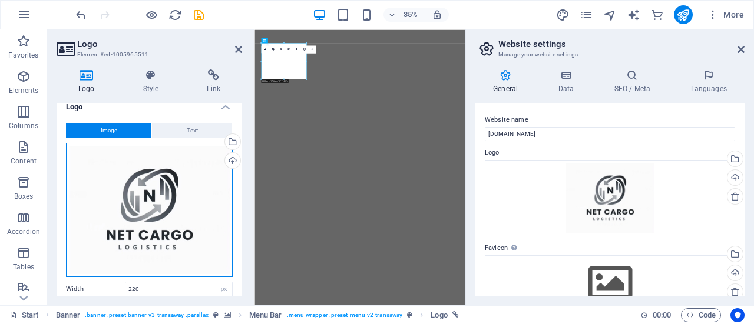
click at [204, 212] on div "Drag files here, click to choose files or select files from Files or our free s…" at bounding box center [149, 210] width 167 height 134
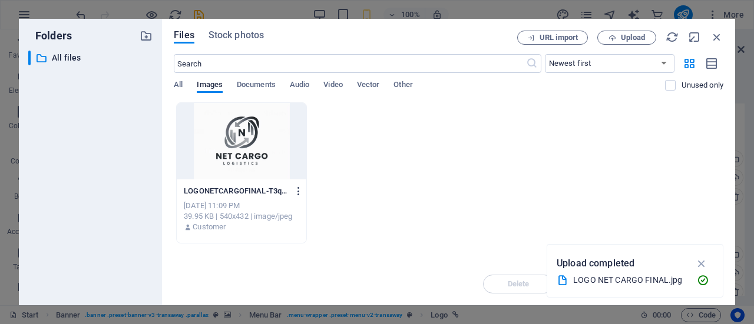
click at [302, 197] on button "button" at bounding box center [297, 191] width 16 height 19
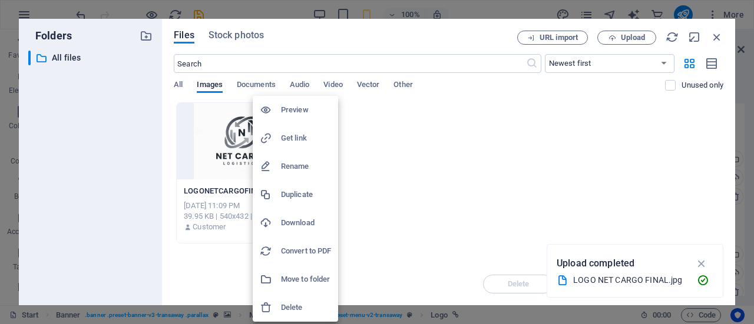
click at [311, 316] on li "Delete" at bounding box center [295, 308] width 85 height 28
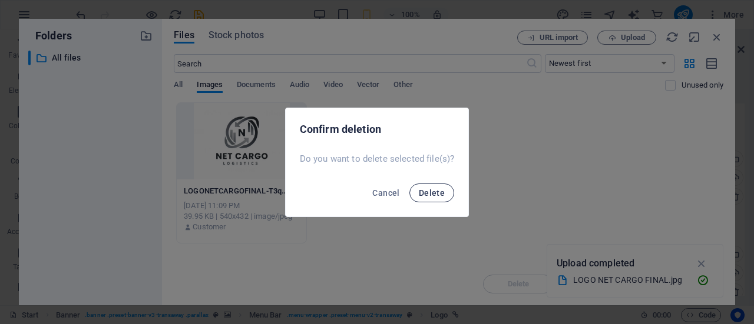
click at [428, 193] on span "Delete" at bounding box center [432, 192] width 26 height 9
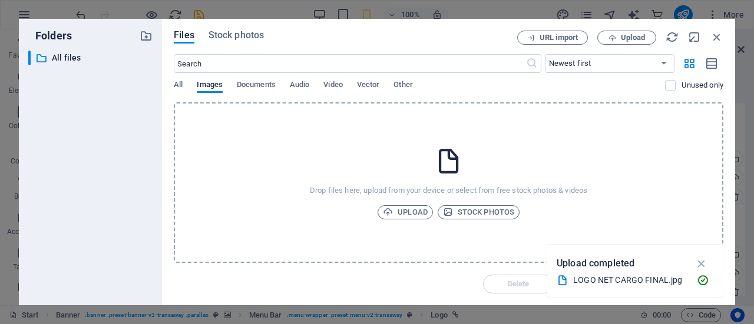
click at [426, 163] on div "Drop files here, upload from your device or select from free stock photos & vid…" at bounding box center [448, 182] width 549 height 161
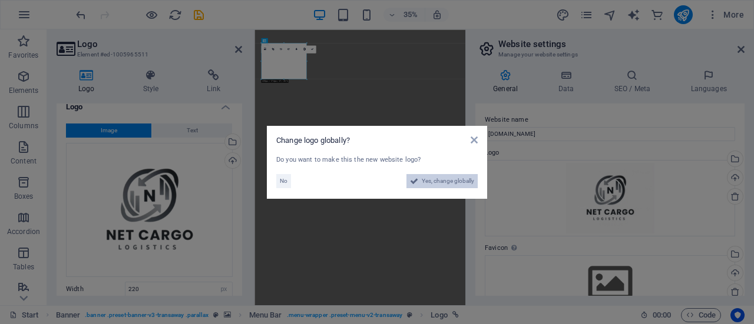
click at [443, 181] on span "Yes, change globally" at bounding box center [448, 181] width 52 height 14
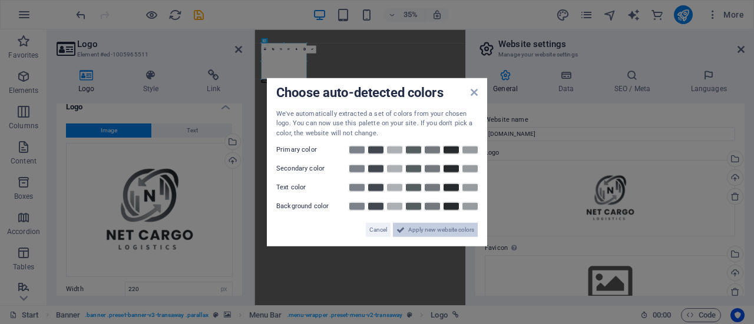
click at [417, 224] on span "Apply new website colors" at bounding box center [441, 230] width 66 height 14
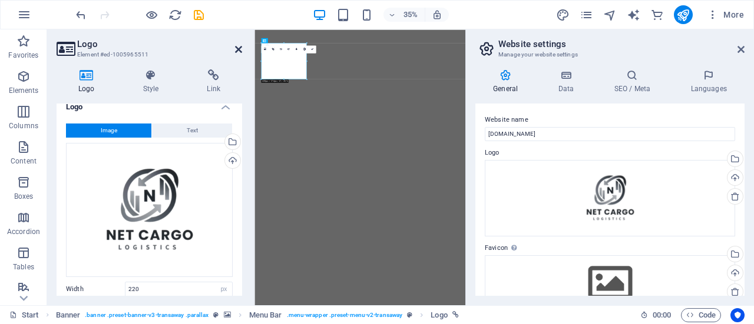
click at [236, 47] on icon at bounding box center [238, 49] width 7 height 9
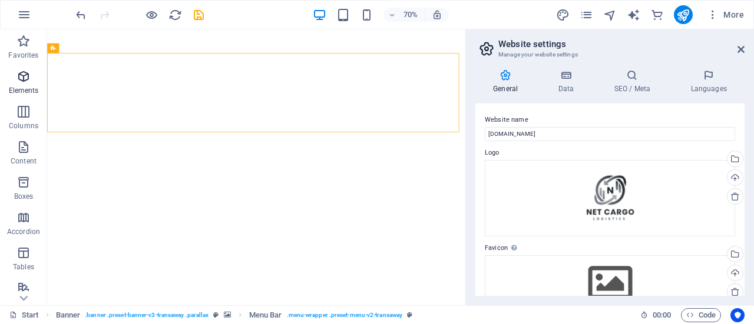
click at [32, 77] on span "Elements" at bounding box center [23, 83] width 47 height 28
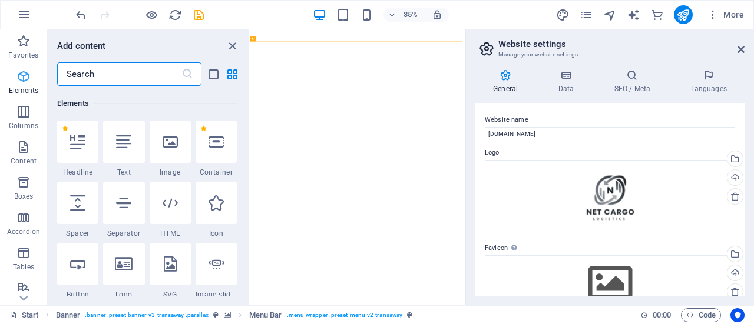
scroll to position [125, 0]
click at [31, 118] on icon "button" at bounding box center [23, 112] width 14 height 14
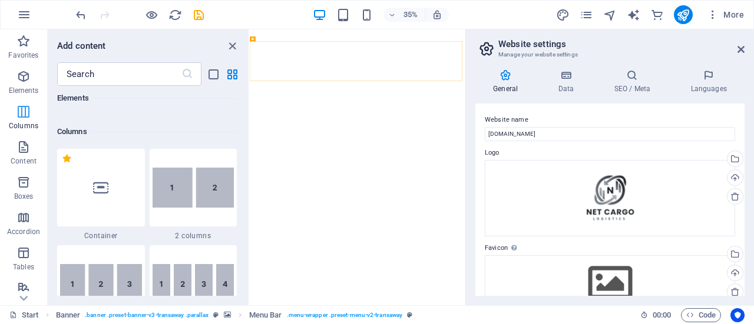
scroll to position [583, 0]
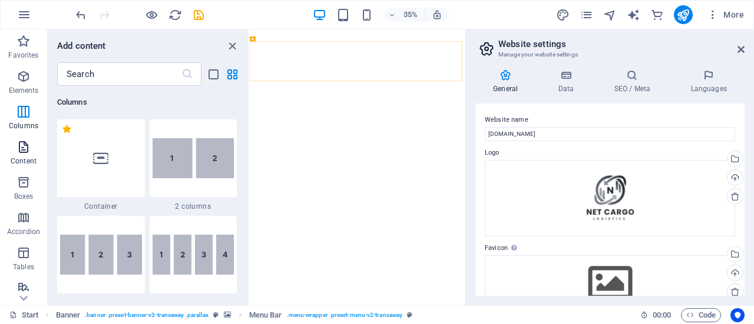
click at [35, 148] on span "Content" at bounding box center [23, 154] width 47 height 28
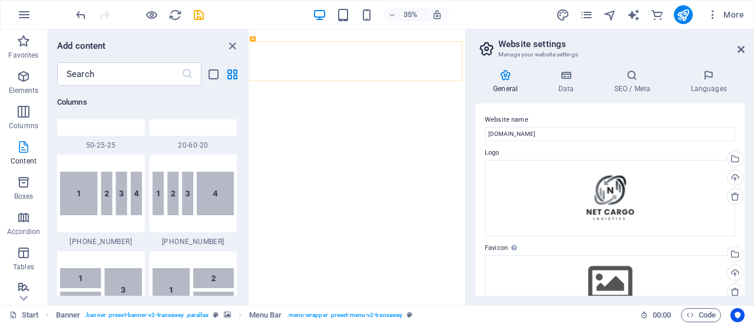
scroll to position [2060, 0]
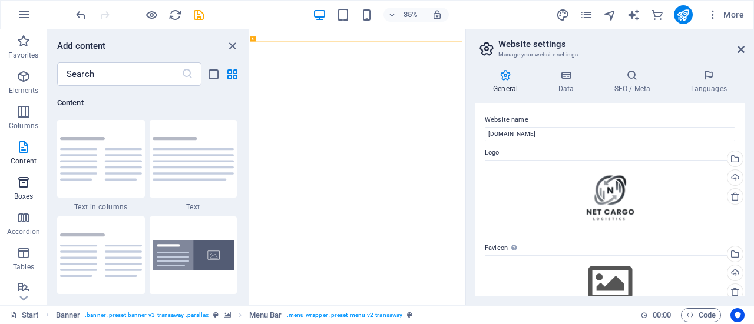
click at [34, 187] on span "Boxes" at bounding box center [23, 189] width 47 height 28
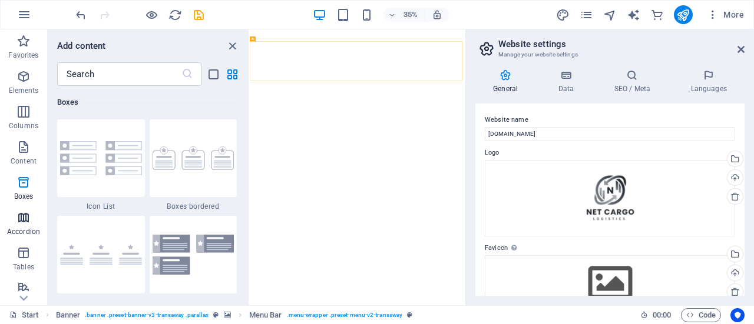
click at [25, 220] on icon "button" at bounding box center [23, 218] width 14 height 14
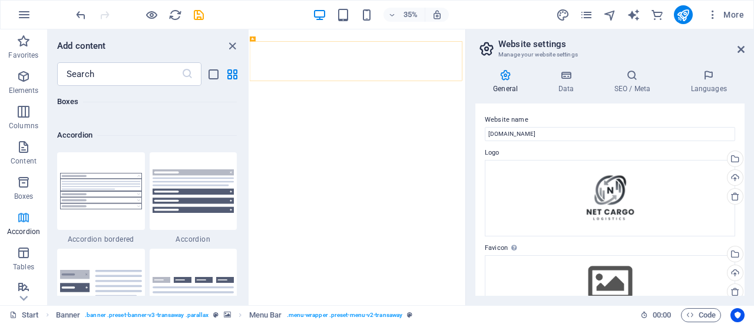
scroll to position [3760, 0]
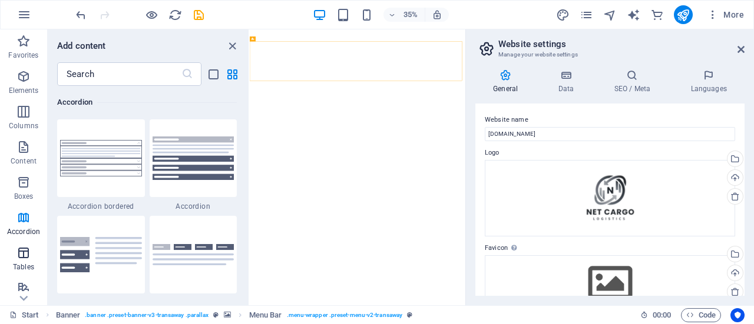
click at [28, 249] on icon "button" at bounding box center [23, 253] width 14 height 14
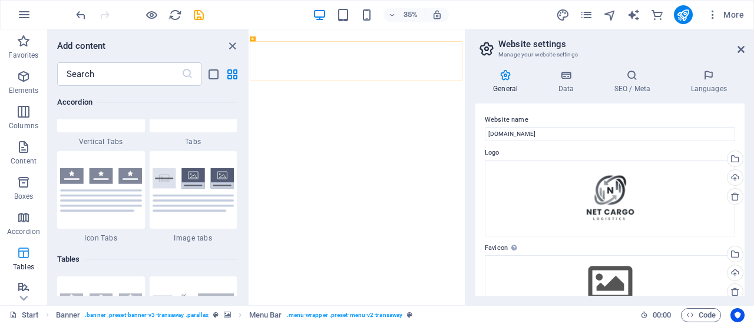
scroll to position [4079, 0]
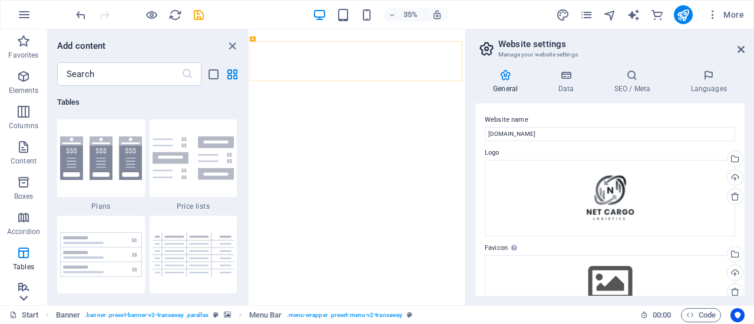
click at [30, 299] on icon at bounding box center [23, 298] width 16 height 16
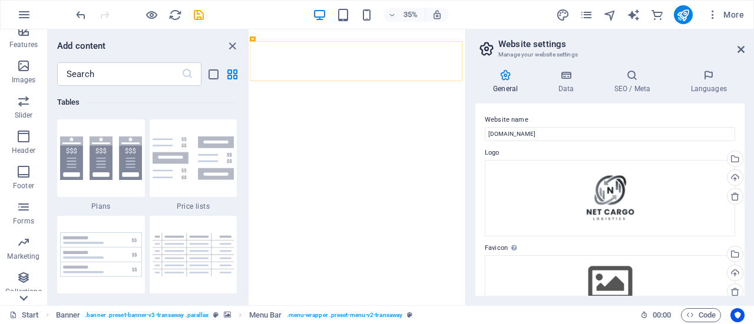
scroll to position [276, 0]
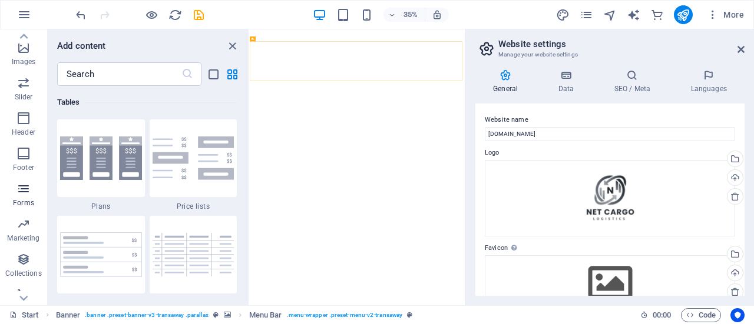
click at [26, 191] on icon "button" at bounding box center [23, 189] width 14 height 14
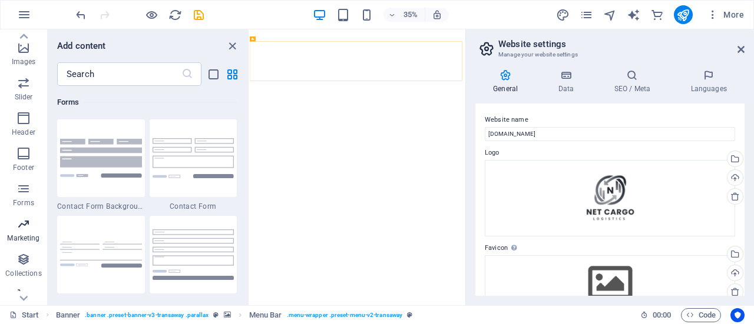
click at [24, 228] on icon "button" at bounding box center [23, 224] width 14 height 14
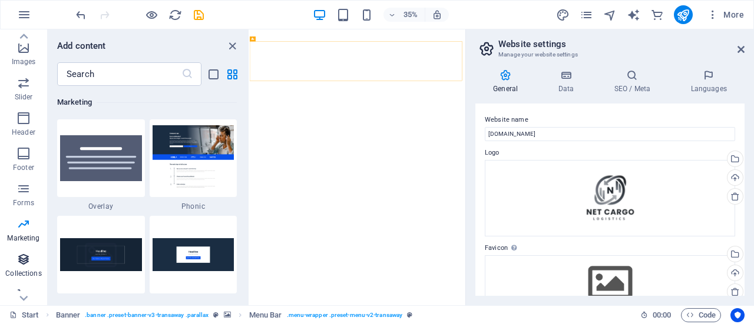
click at [24, 263] on icon "button" at bounding box center [23, 260] width 14 height 14
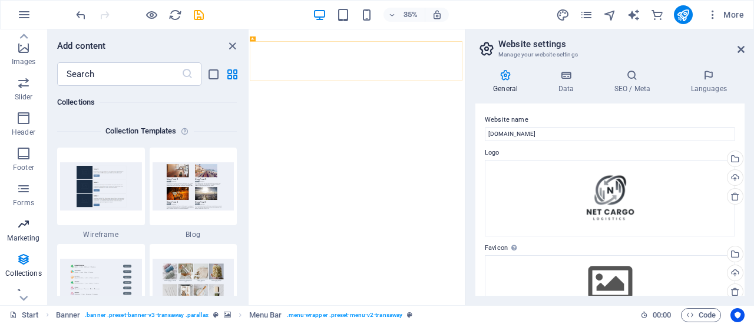
click at [21, 229] on icon "button" at bounding box center [23, 224] width 14 height 14
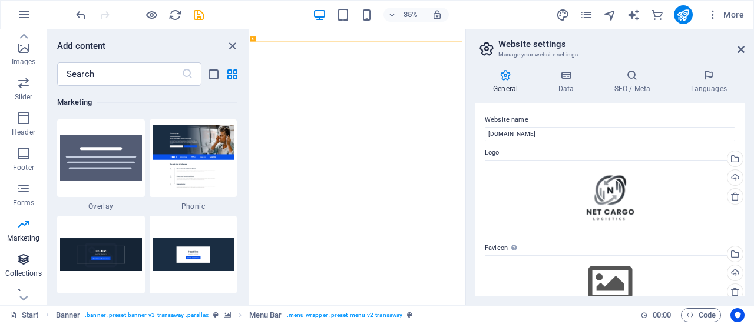
click at [27, 256] on icon "button" at bounding box center [23, 260] width 14 height 14
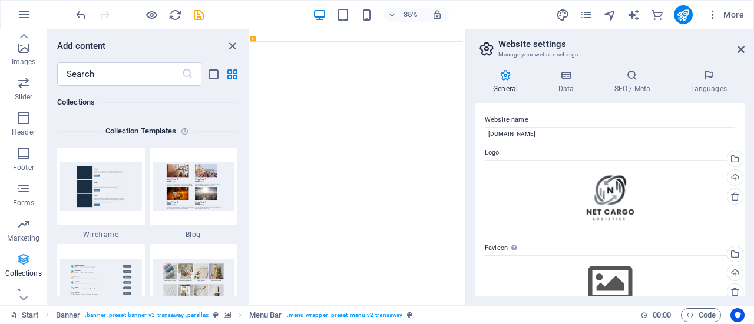
scroll to position [10781, 0]
click at [29, 294] on icon at bounding box center [23, 298] width 16 height 16
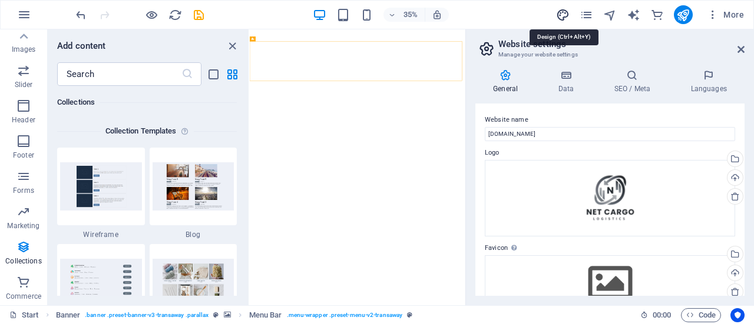
click at [558, 16] on icon "design" at bounding box center [563, 15] width 14 height 14
select select "px"
select select "400"
select select "px"
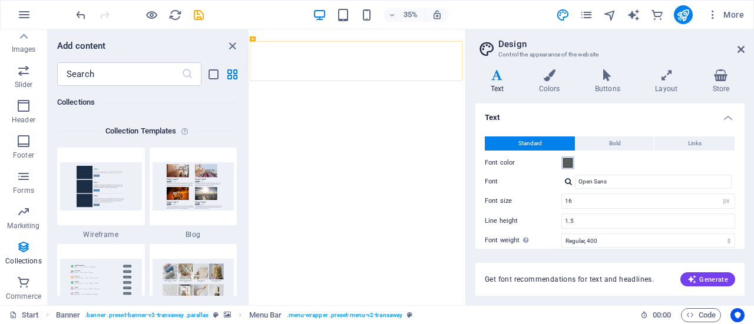
click at [563, 164] on span at bounding box center [567, 162] width 9 height 9
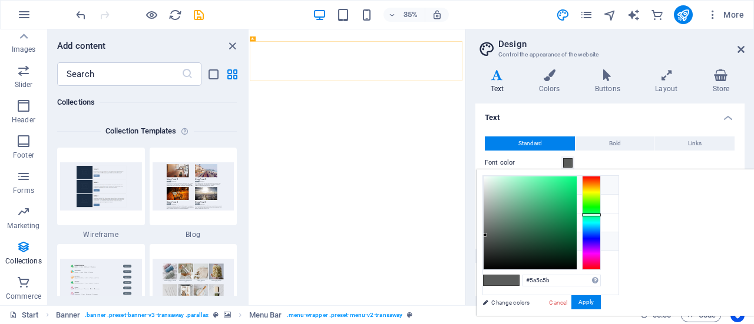
click at [503, 188] on li "Background color #ffffff" at bounding box center [550, 185] width 135 height 19
type input "#ffffff"
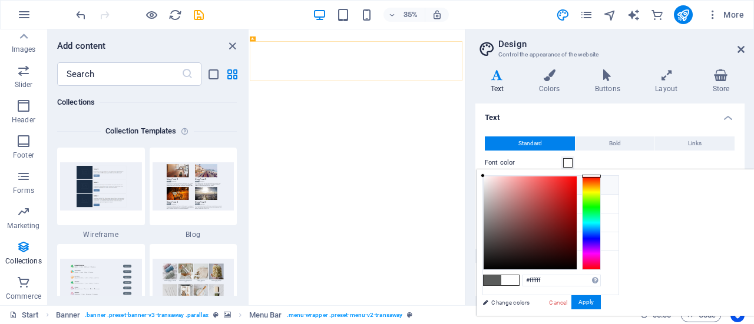
click at [490, 186] on icon at bounding box center [492, 185] width 8 height 8
click at [607, 292] on div "#ffffff Supported formats #0852ed rgb(8, 82, 237) rgba(8, 82, 237, 90%) hsv(221…" at bounding box center [541, 328] width 130 height 317
click at [601, 305] on button "Apply" at bounding box center [585, 303] width 29 height 14
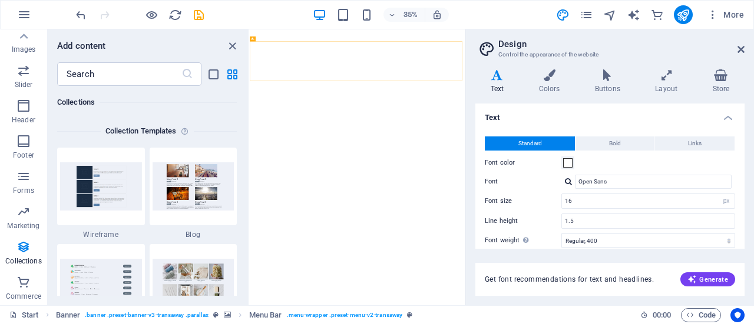
click at [496, 92] on h4 "Text" at bounding box center [499, 81] width 48 height 25
click at [554, 72] on icon at bounding box center [549, 75] width 51 height 12
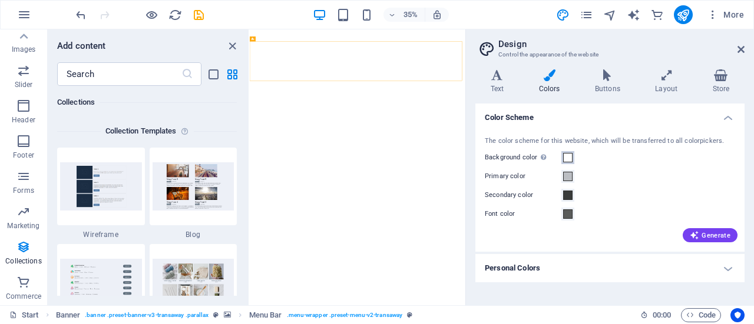
click at [569, 157] on span at bounding box center [567, 157] width 9 height 9
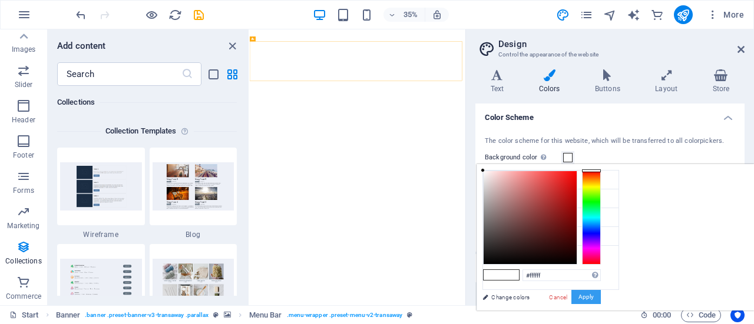
click at [601, 300] on button "Apply" at bounding box center [585, 297] width 29 height 14
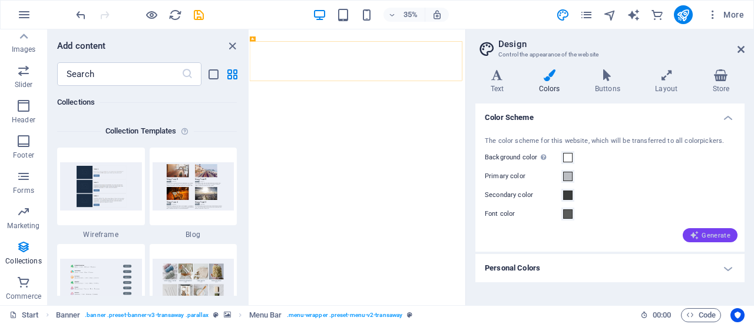
click at [703, 241] on button "Generate" at bounding box center [710, 236] width 55 height 14
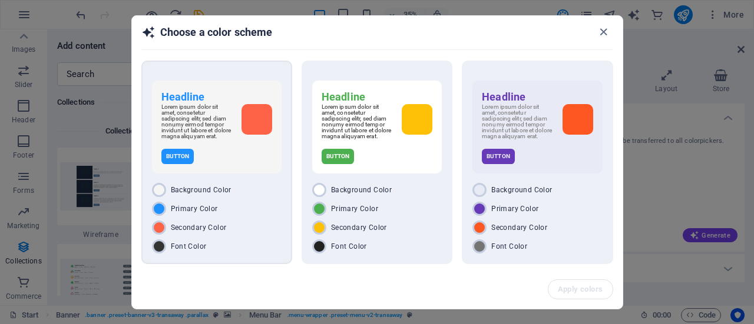
click at [220, 164] on div "Button" at bounding box center [216, 156] width 111 height 15
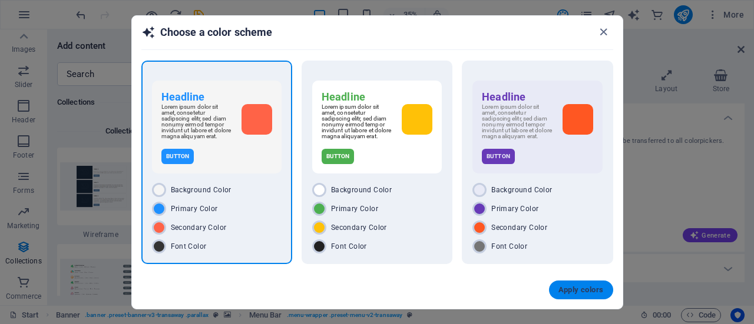
click at [574, 289] on span "Apply colors" at bounding box center [580, 290] width 45 height 9
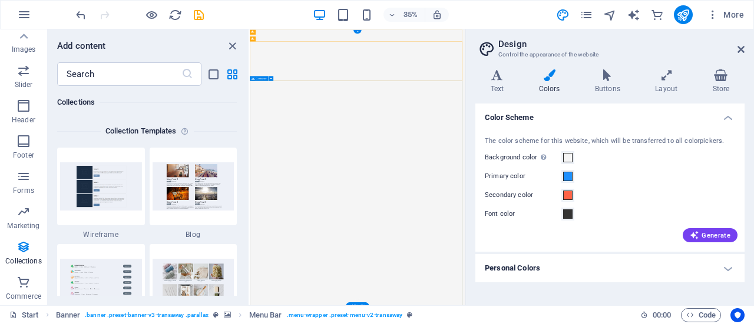
click at [327, 53] on div "Menu" at bounding box center [329, 55] width 14 height 5
click at [566, 210] on span at bounding box center [567, 214] width 9 height 9
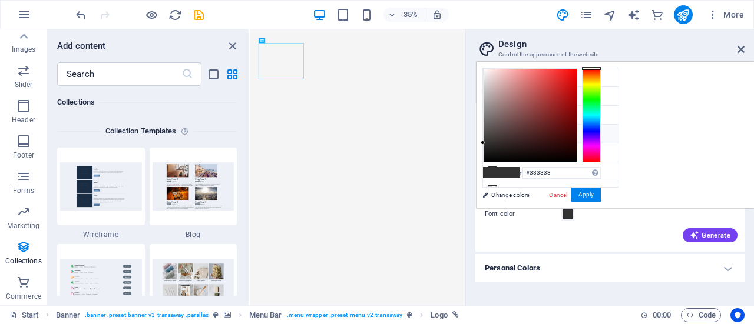
click at [528, 129] on li "Font color #333333" at bounding box center [550, 134] width 135 height 19
click at [607, 65] on div "#333333 Supported formats #0852ed rgb(8, 82, 237) rgba(8, 82, 237, 90%) hsv(221…" at bounding box center [541, 220] width 130 height 317
click at [601, 67] on div at bounding box center [591, 68] width 19 height 3
click at [520, 195] on link "Change colors" at bounding box center [544, 195] width 137 height 15
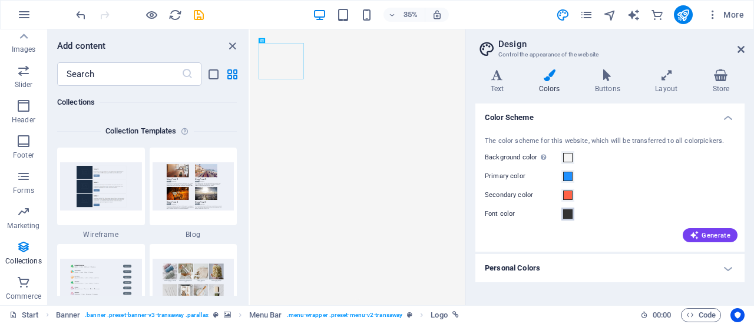
click at [561, 216] on button "Font color" at bounding box center [567, 214] width 13 height 13
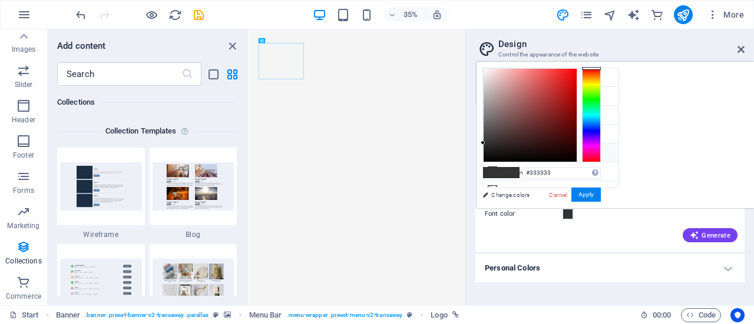
click at [521, 148] on li "Custom color 1 rgba(0,0,0,0)" at bounding box center [550, 153] width 135 height 19
click at [607, 202] on div "#000000 Supported formats #0852ed rgb(8, 82, 237) rgba(8, 82, 237, 90%) hsv(221…" at bounding box center [541, 220] width 130 height 317
click at [601, 193] on button "Apply" at bounding box center [585, 195] width 29 height 14
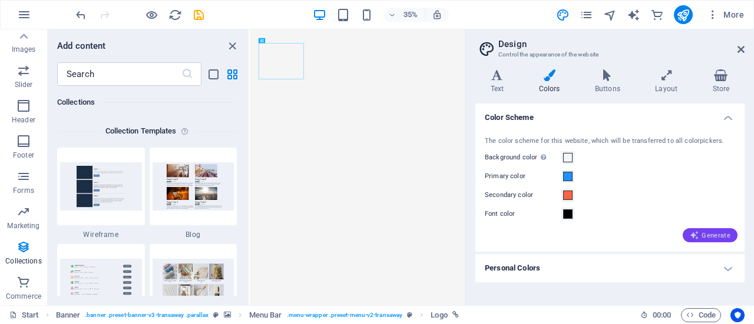
click at [714, 234] on span "Generate" at bounding box center [710, 235] width 41 height 9
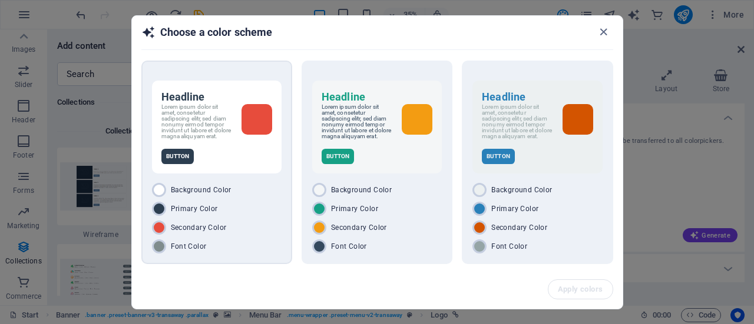
click at [174, 160] on p "Button" at bounding box center [177, 156] width 33 height 15
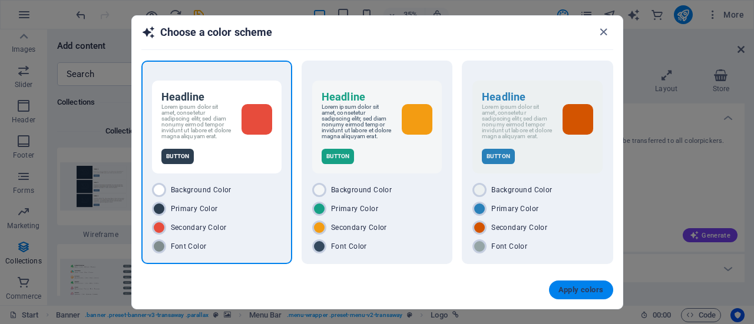
click at [564, 281] on button "Apply colors" at bounding box center [581, 290] width 64 height 19
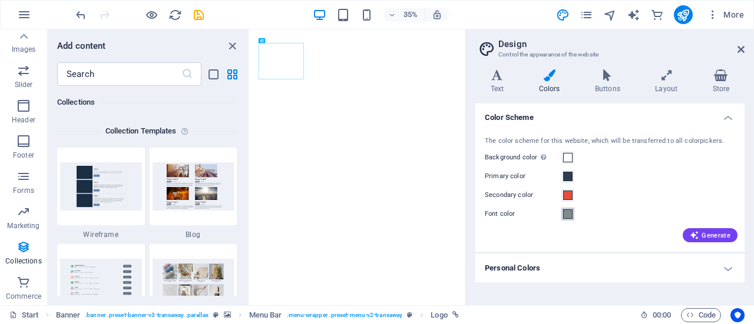
click at [569, 216] on span at bounding box center [567, 214] width 9 height 9
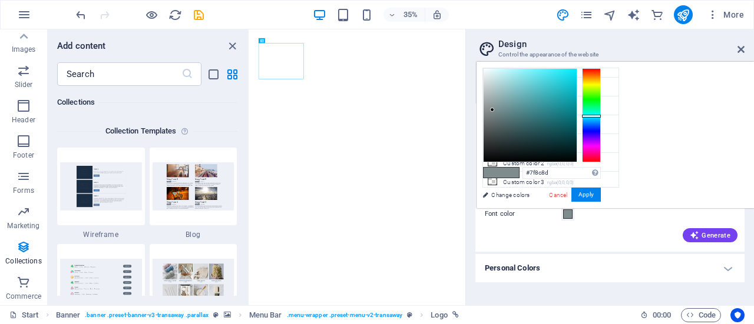
scroll to position [0, 0]
type input "#ffffff"
drag, startPoint x: 640, startPoint y: 108, endPoint x: 630, endPoint y: 64, distance: 44.7
click at [607, 64] on div "#ffffff Supported formats #0852ed rgb(8, 82, 237) rgba(8, 82, 237, 90%) hsv(221…" at bounding box center [541, 220] width 130 height 317
click at [601, 197] on button "Apply" at bounding box center [585, 195] width 29 height 14
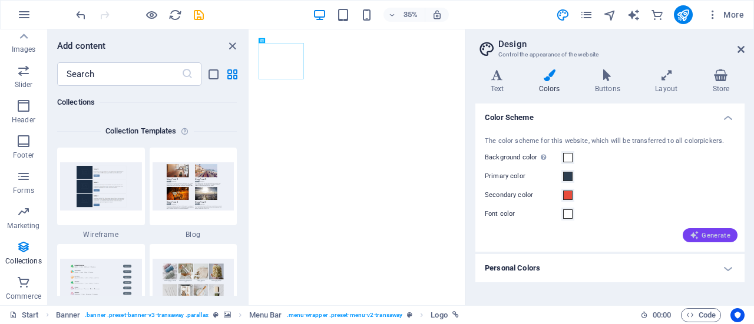
click at [712, 234] on span "Generate" at bounding box center [710, 235] width 41 height 9
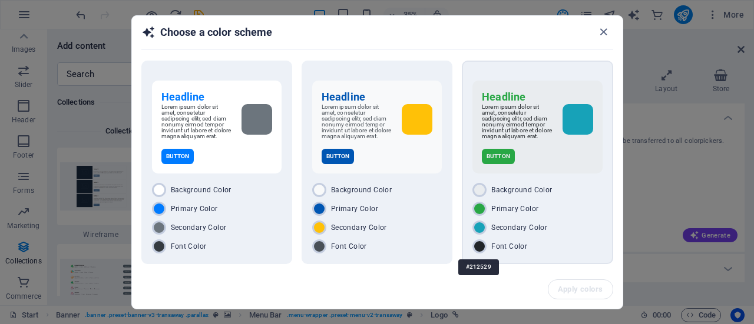
click at [476, 251] on div "#212529" at bounding box center [478, 267] width 41 height 32
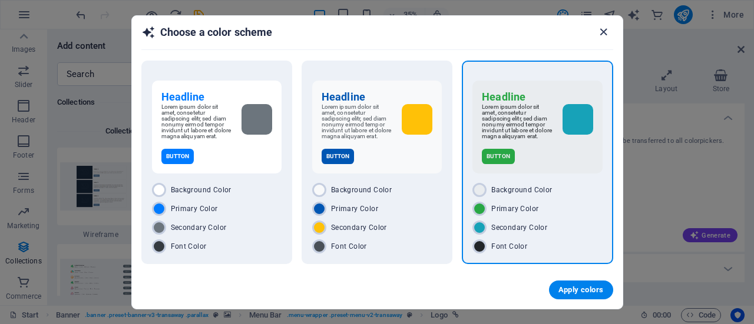
click at [602, 32] on icon "button" at bounding box center [604, 32] width 14 height 14
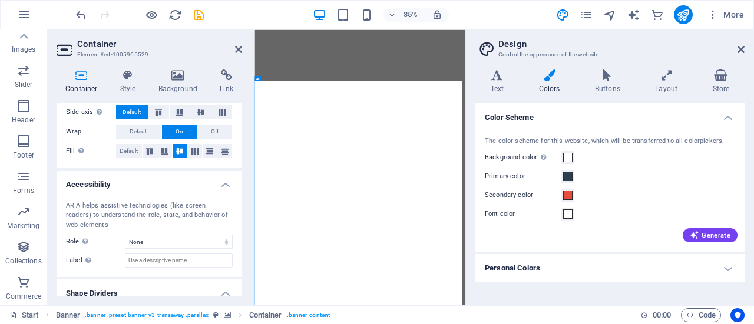
scroll to position [263, 0]
